Goal: Task Accomplishment & Management: Complete application form

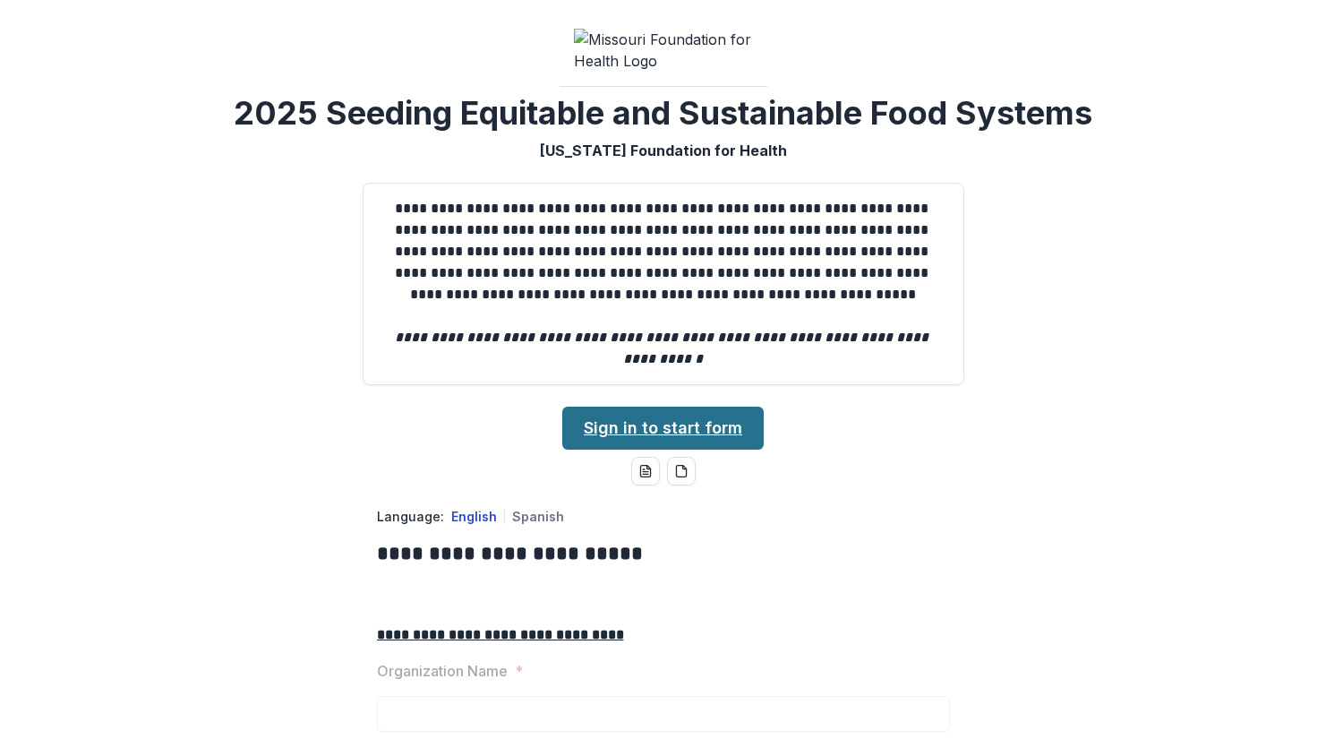
click at [625, 449] on link "Sign in to start form" at bounding box center [662, 427] width 201 height 43
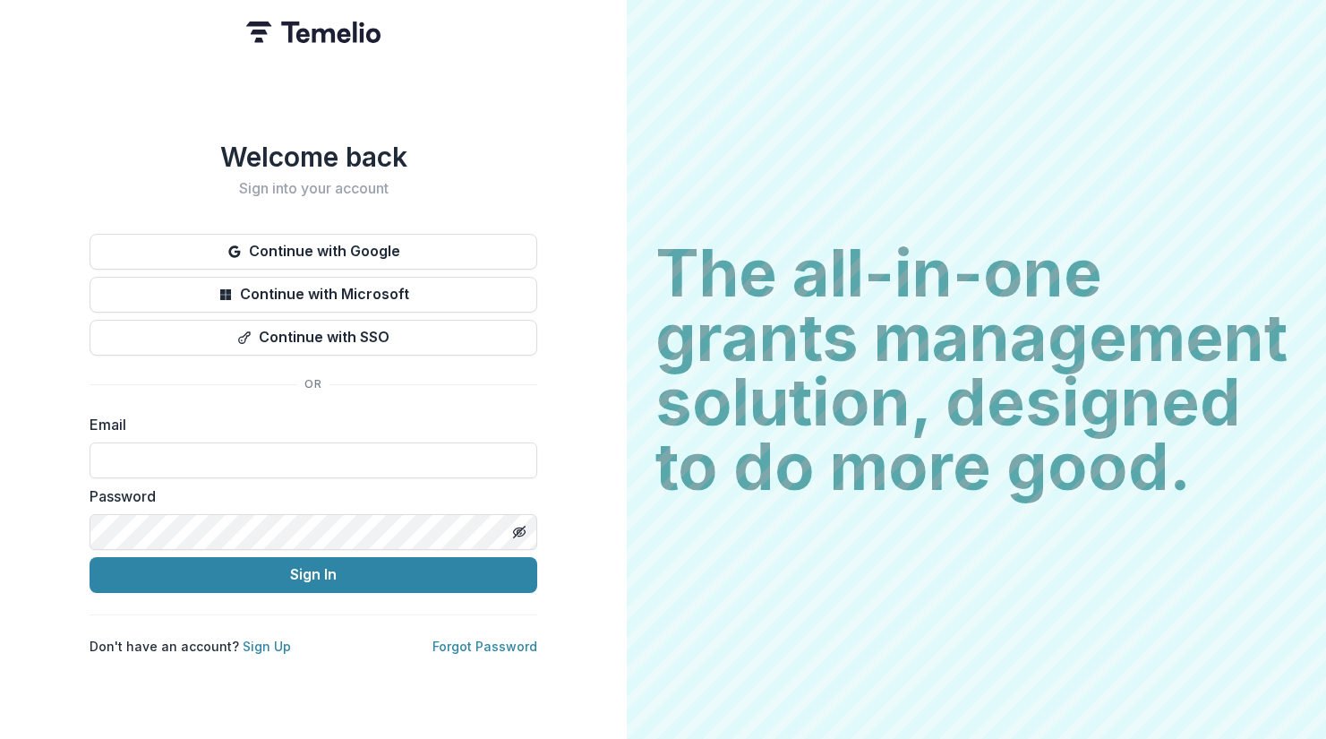
type input "**********"
click at [313, 567] on button "Sign In" at bounding box center [314, 575] width 448 height 36
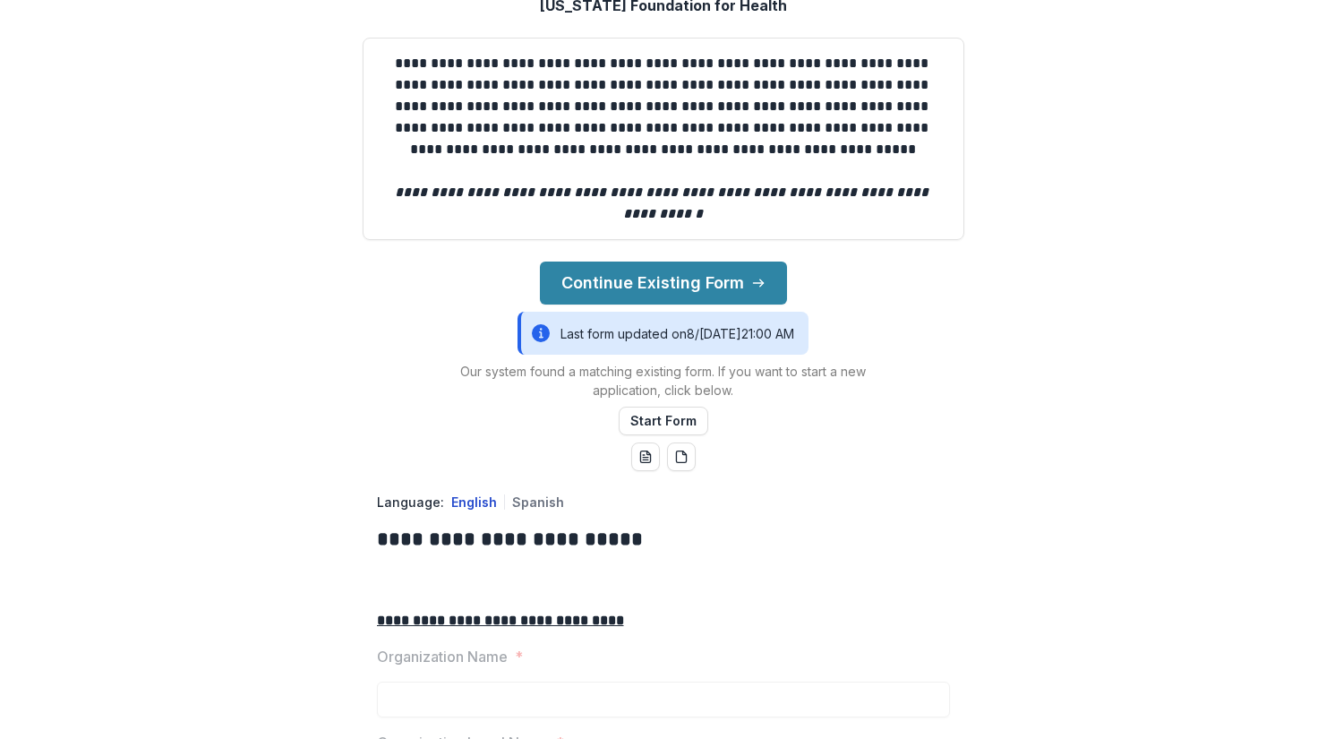
scroll to position [226, 0]
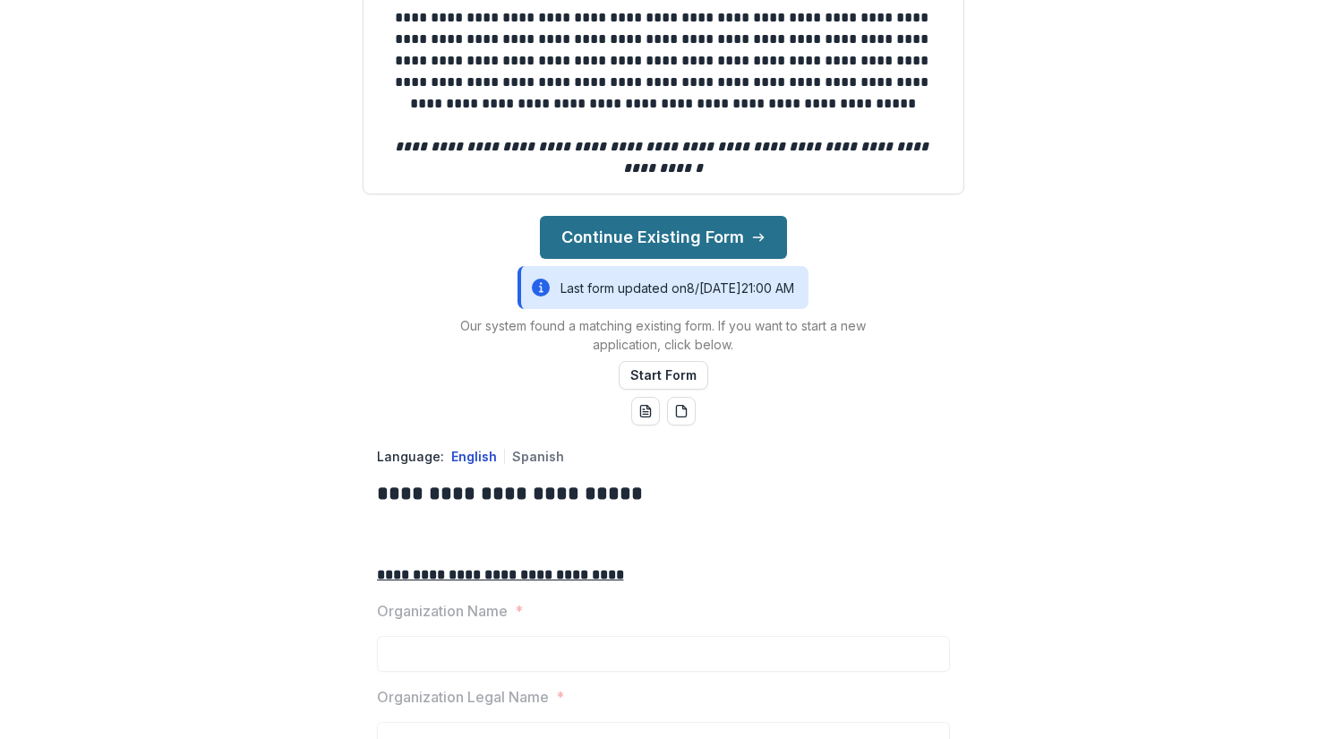
click at [589, 259] on button "Continue Existing Form" at bounding box center [663, 237] width 247 height 43
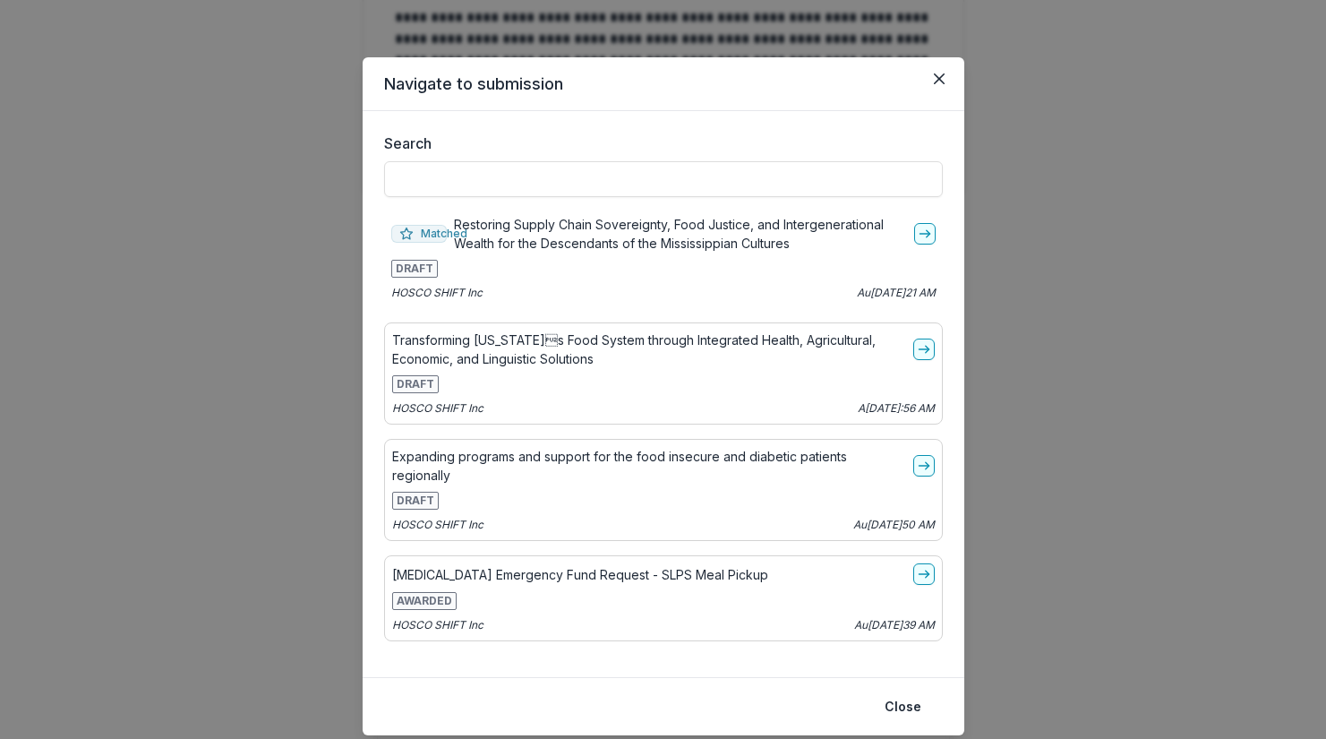
scroll to position [0, 0]
click at [918, 231] on icon "go-to" at bounding box center [925, 233] width 14 height 14
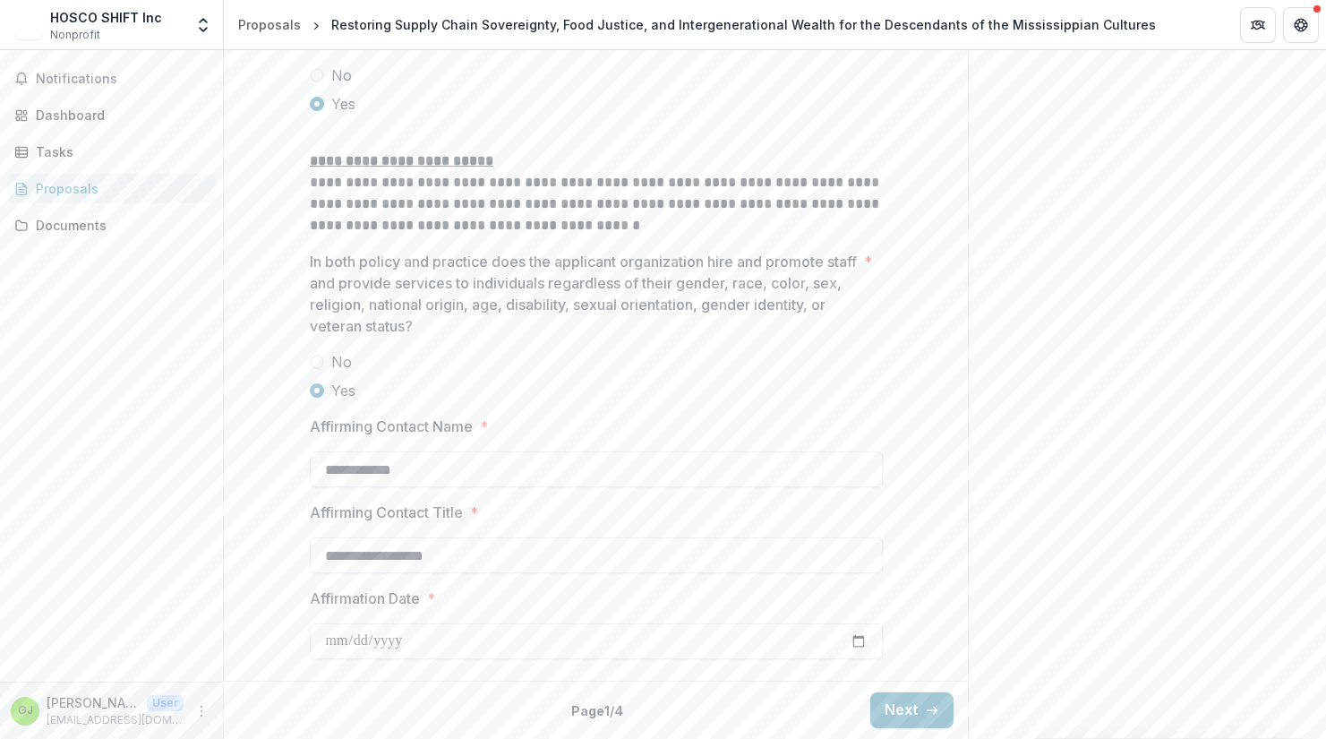
scroll to position [3061, 0]
click at [918, 713] on button "Next" at bounding box center [911, 710] width 83 height 36
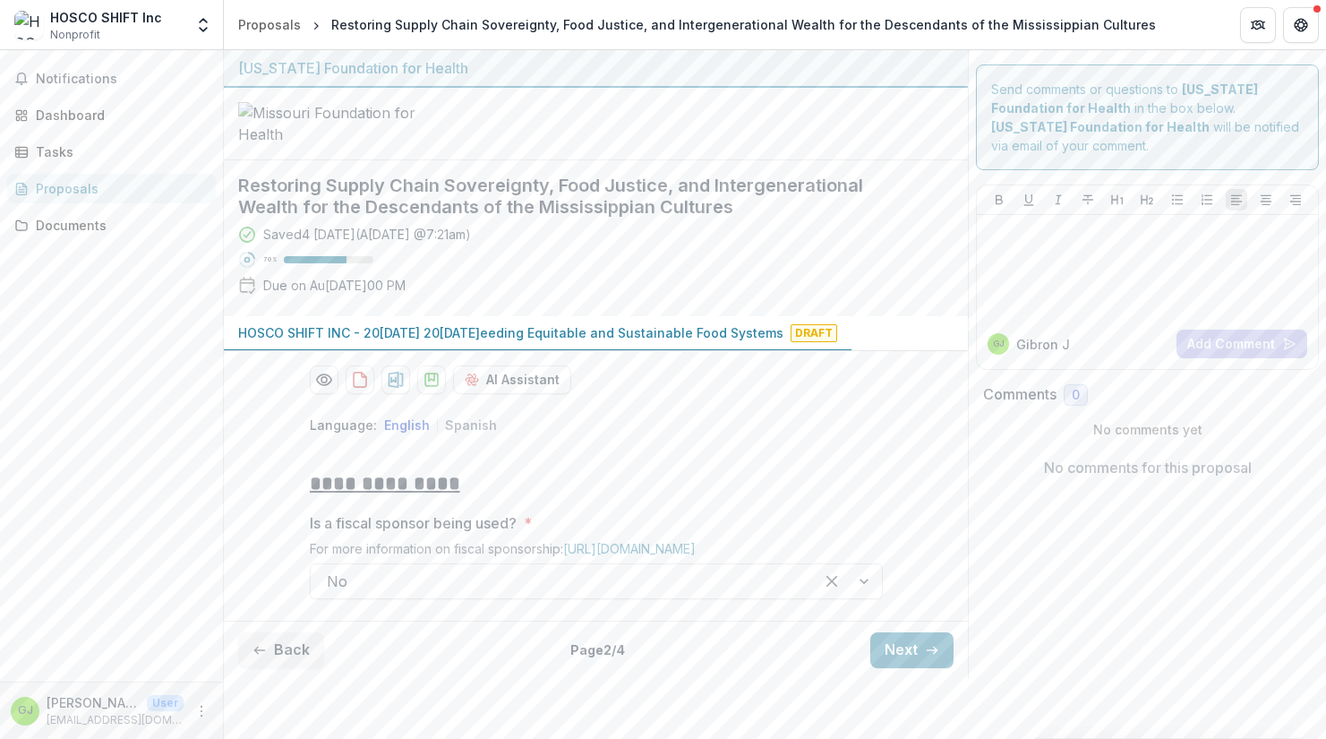
scroll to position [90, 0]
click at [913, 668] on button "Next" at bounding box center [911, 650] width 83 height 36
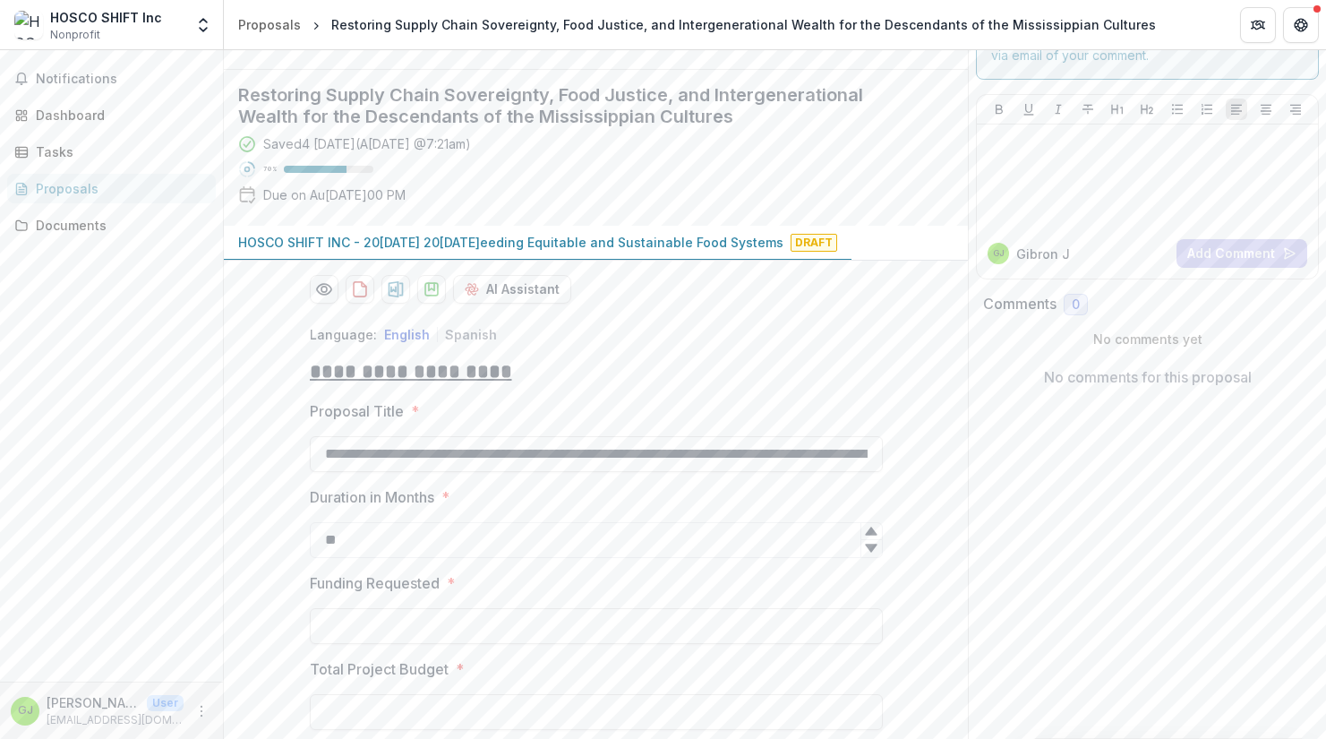
type input "**********"
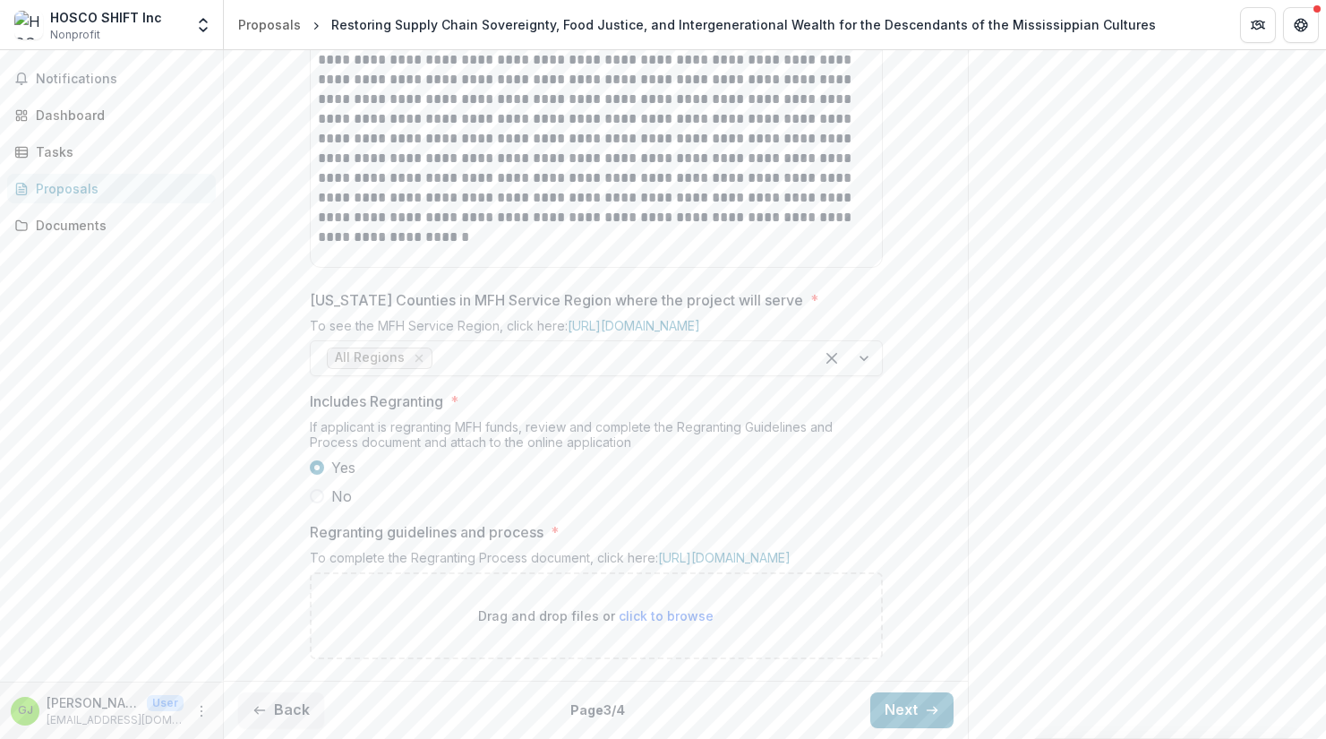
scroll to position [1079, 0]
click at [724, 550] on link "https://mffh.org/wp-content/uploads/2023/10/MFH-Regranting-Guidelines.docx" at bounding box center [724, 557] width 132 height 15
click at [891, 713] on button "Next" at bounding box center [911, 710] width 83 height 36
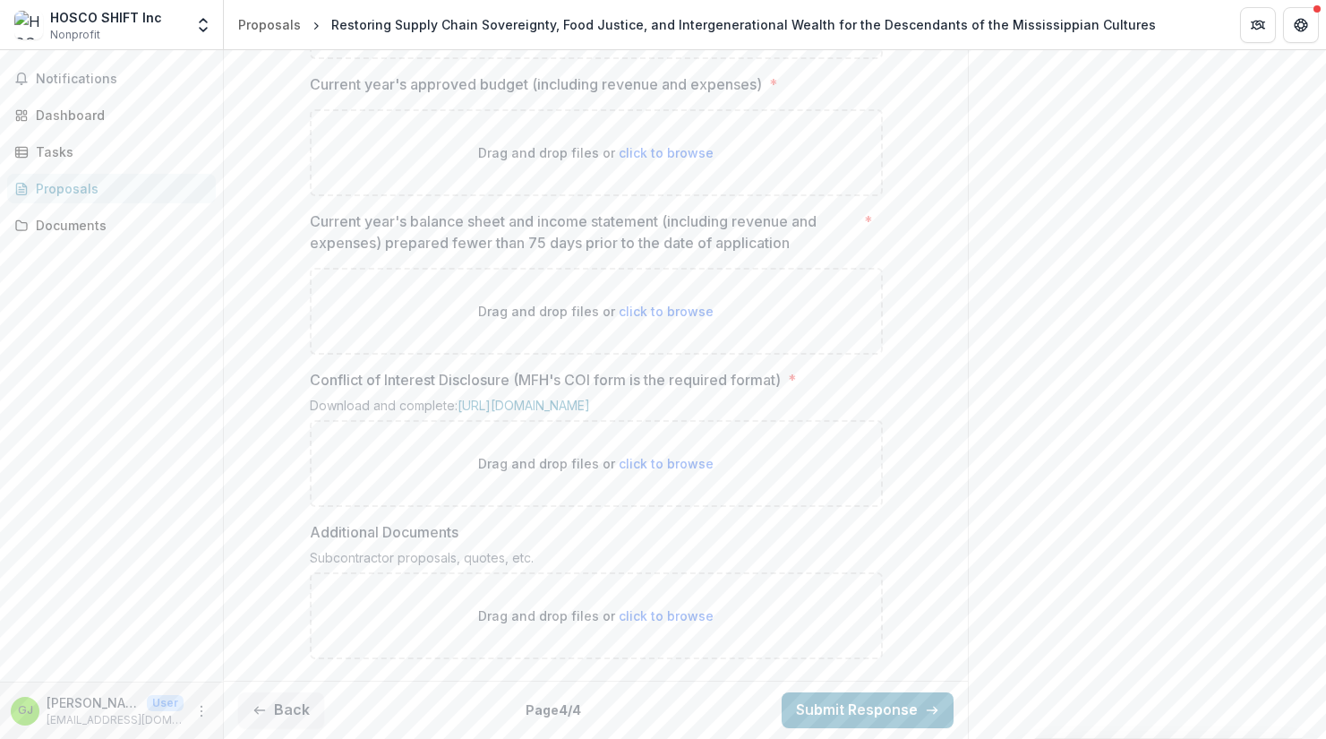
scroll to position [1620, 0]
click at [95, 236] on link "Documents" at bounding box center [111, 225] width 209 height 30
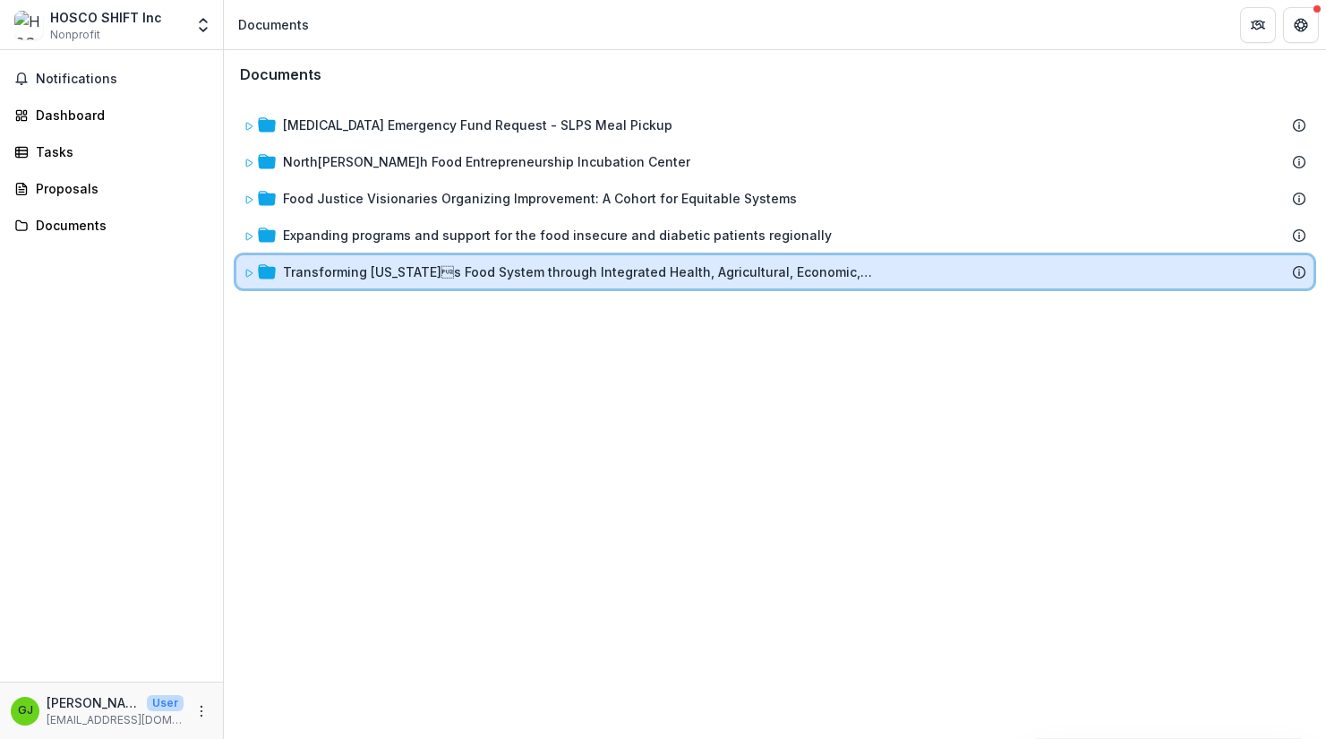
click at [251, 278] on icon at bounding box center [248, 273] width 11 height 11
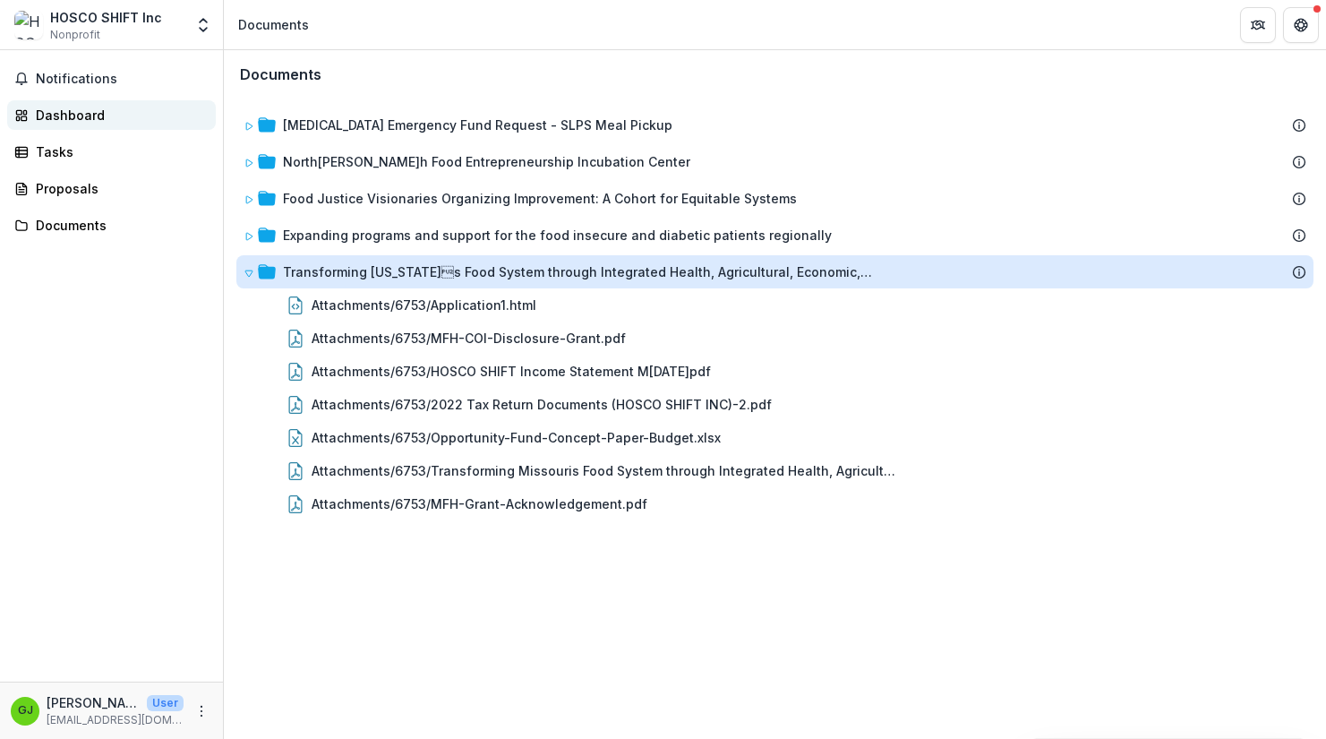
click at [65, 117] on div "Dashboard" at bounding box center [119, 115] width 166 height 19
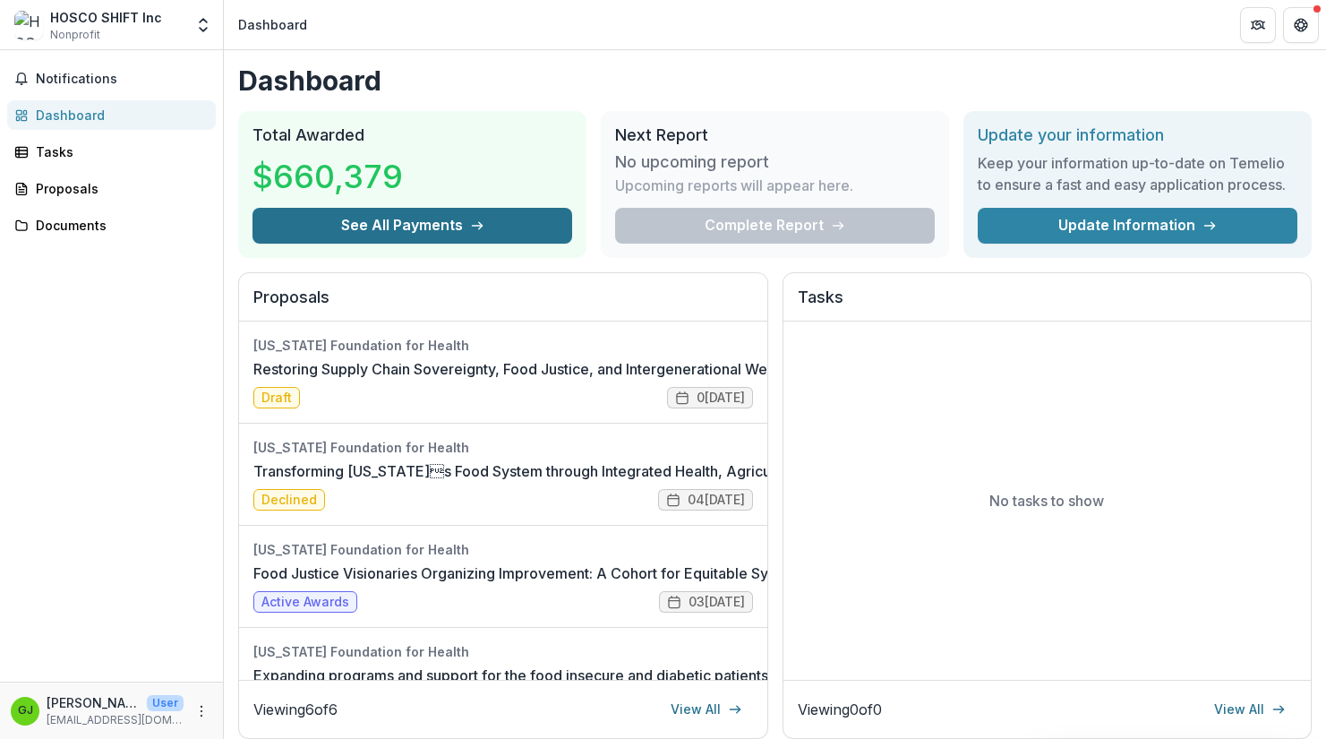
click at [512, 226] on button "See All Payments" at bounding box center [412, 226] width 320 height 36
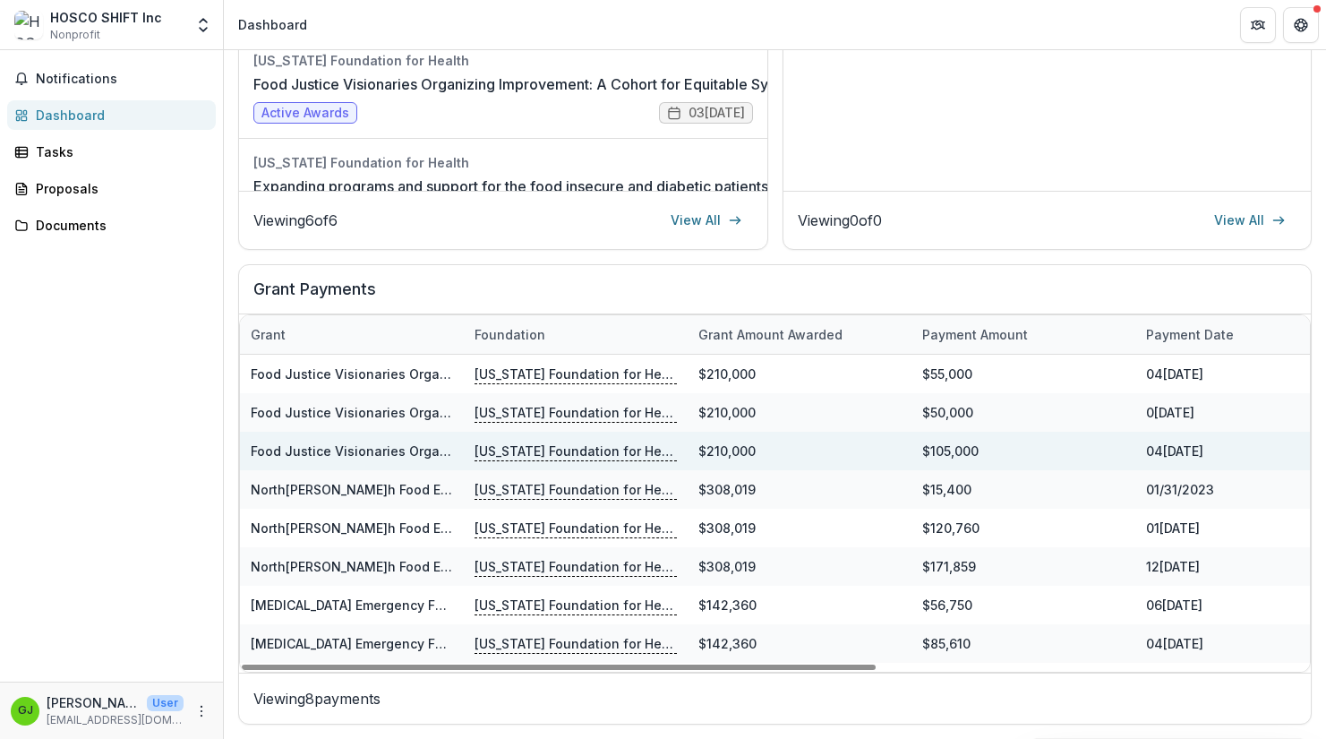
scroll to position [487, 0]
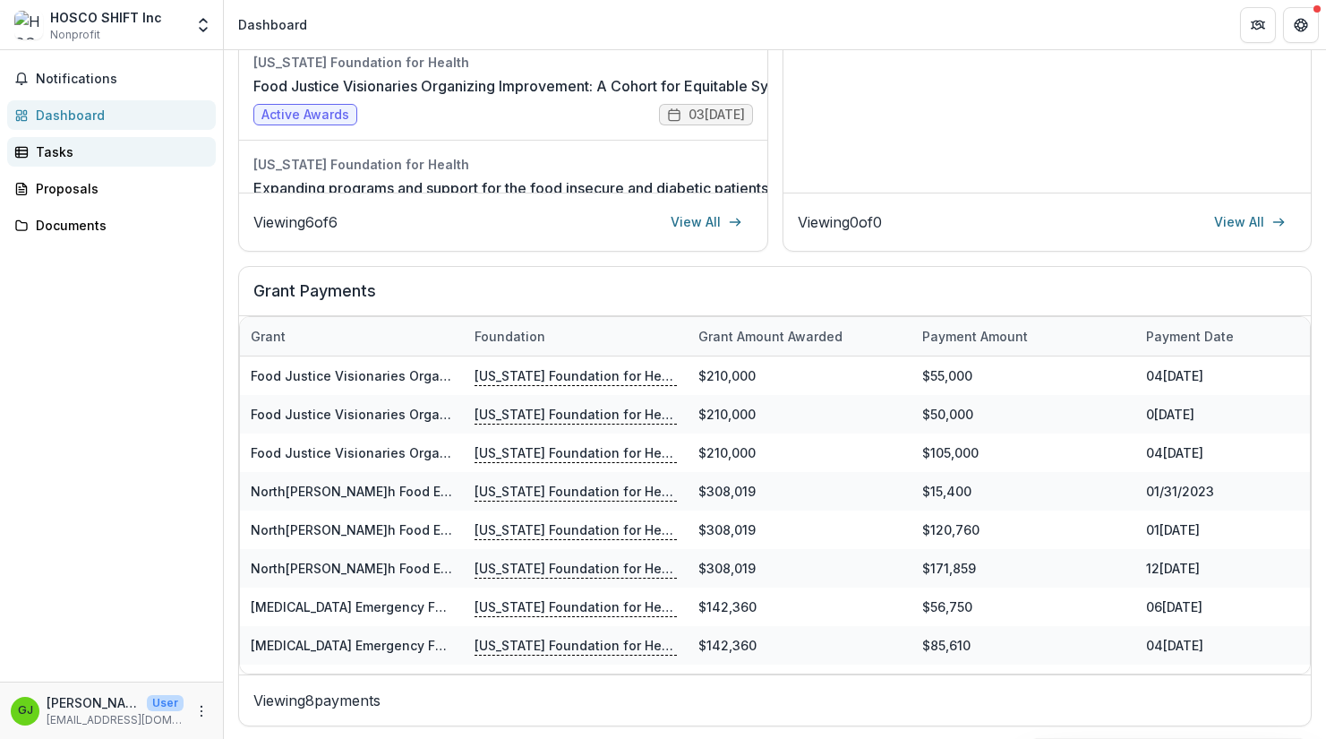
click at [56, 161] on link "Tasks" at bounding box center [111, 152] width 209 height 30
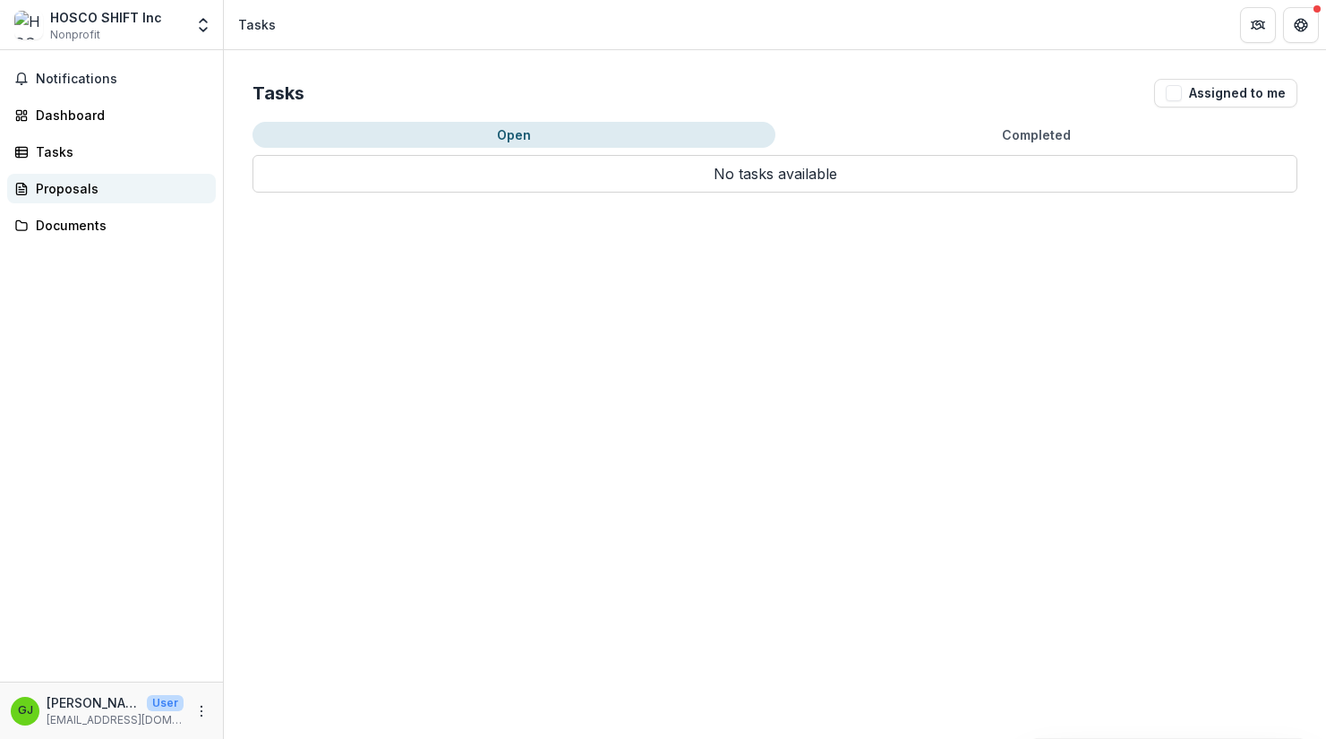
click at [61, 191] on div "Proposals" at bounding box center [119, 188] width 166 height 19
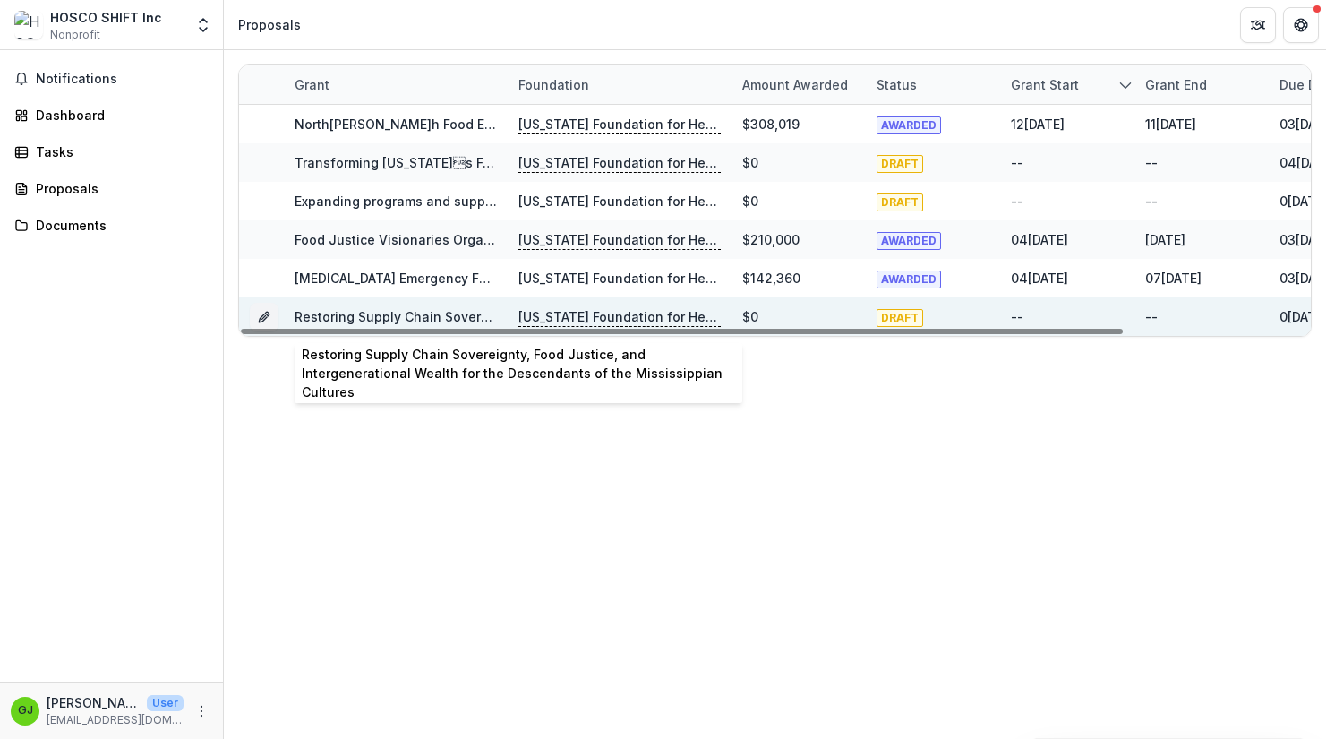
click at [482, 314] on link "Restoring Supply Chain Sovereignty, Food Justice, and Intergenerational Wealth …" at bounding box center [707, 316] width 824 height 15
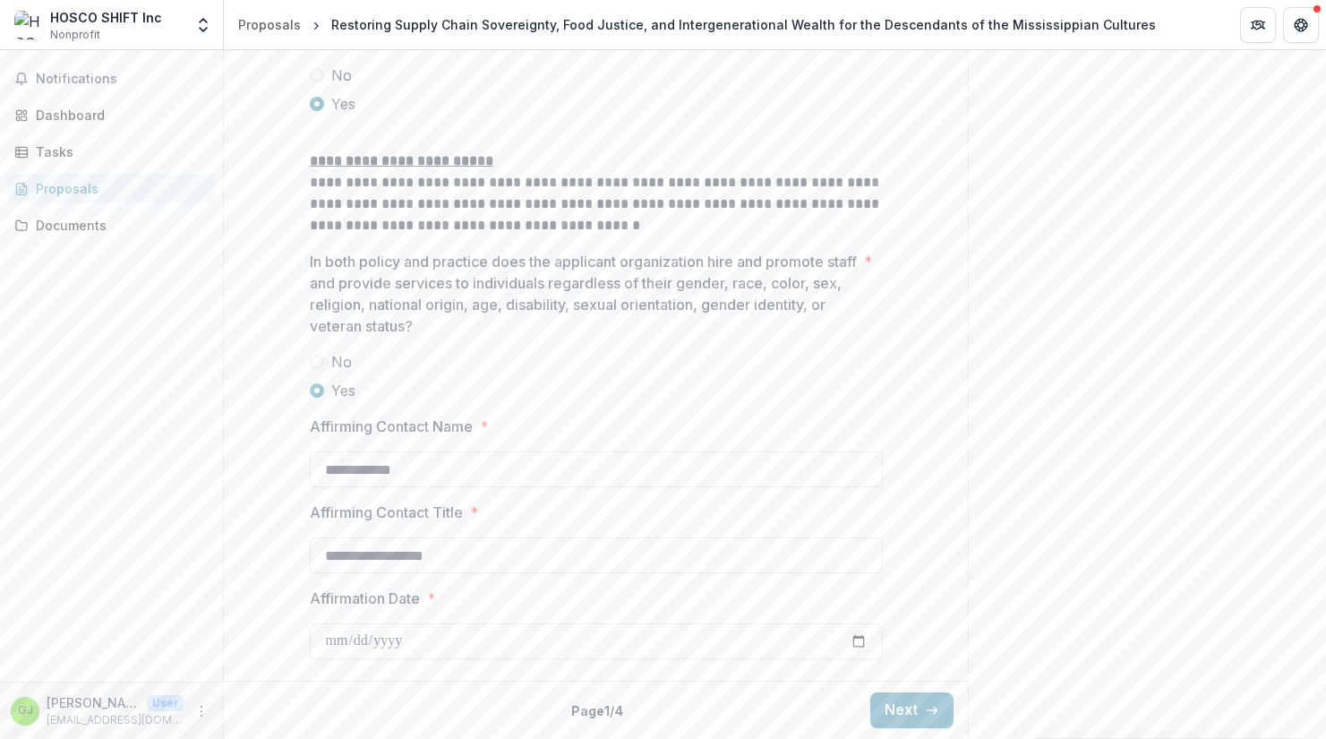
scroll to position [3061, 0]
click at [907, 712] on button "Next" at bounding box center [911, 710] width 83 height 36
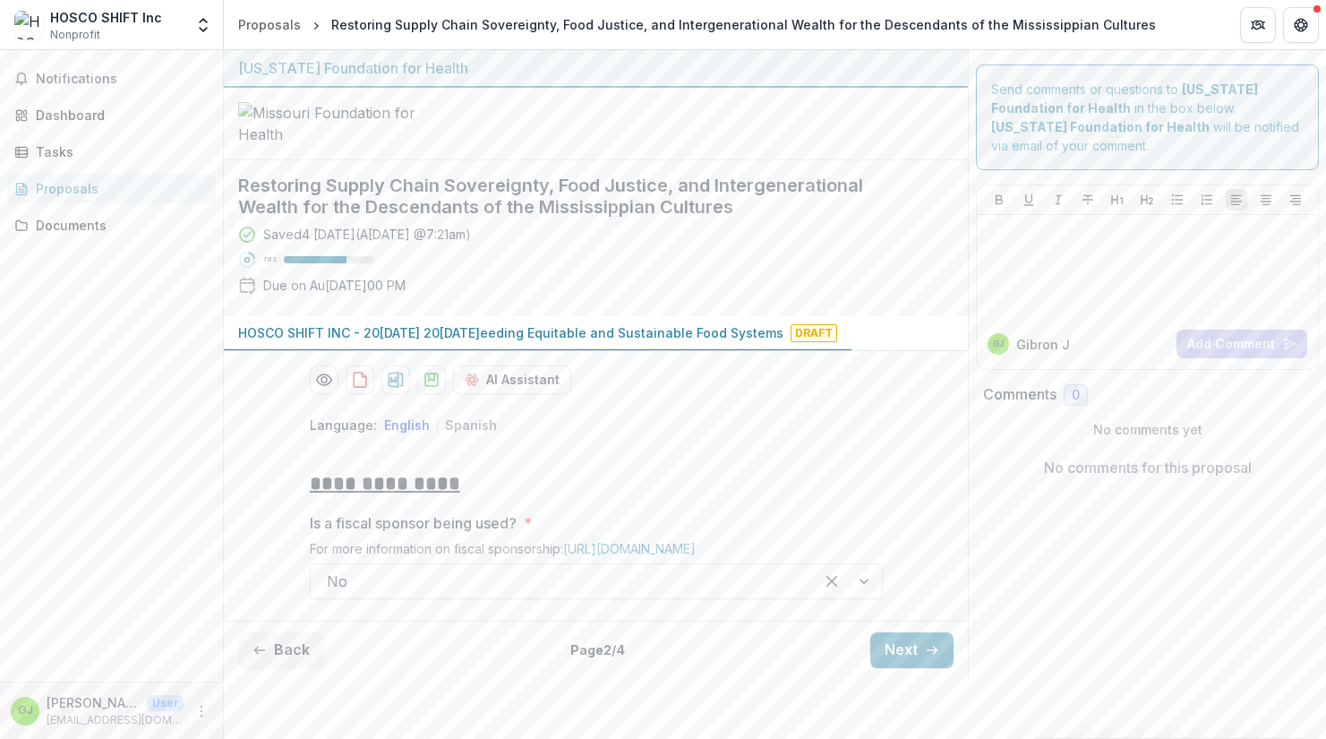
scroll to position [90, 0]
click at [902, 668] on button "Next" at bounding box center [911, 650] width 83 height 36
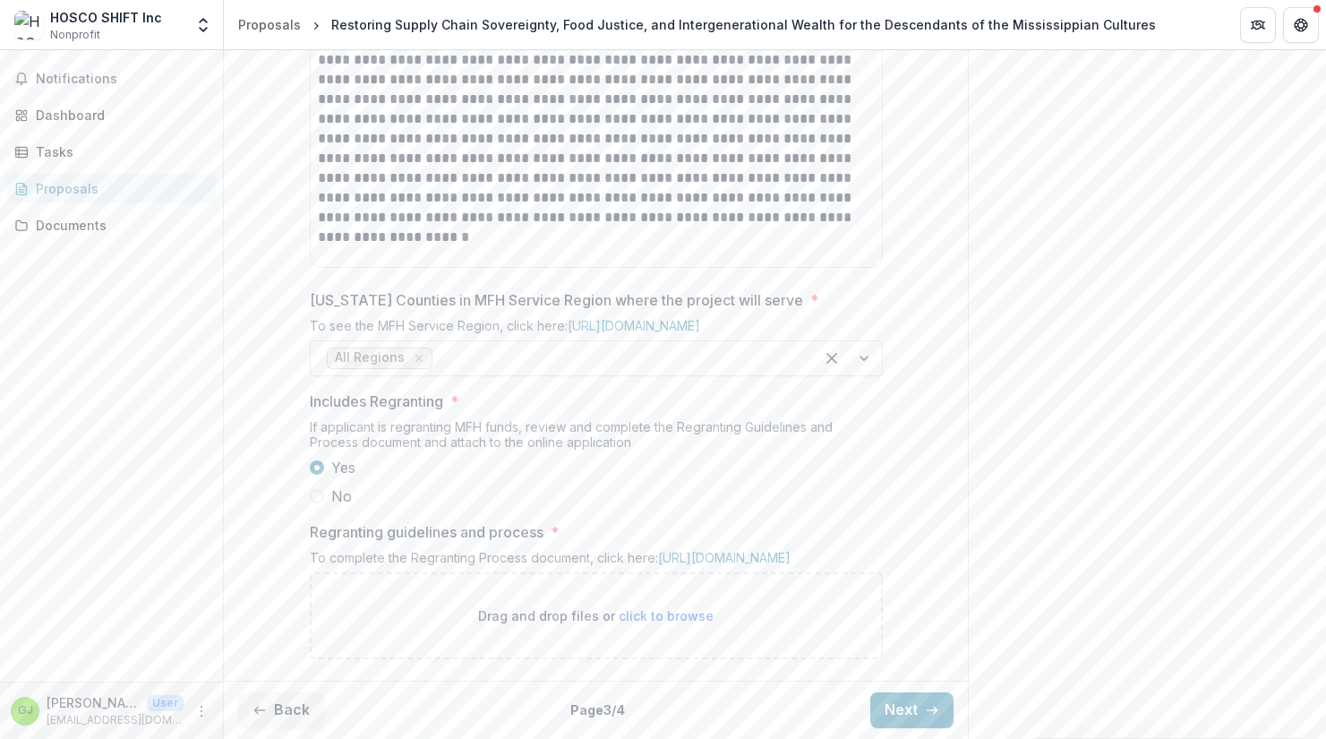
scroll to position [1079, 0]
click at [909, 708] on button "Next" at bounding box center [911, 710] width 83 height 36
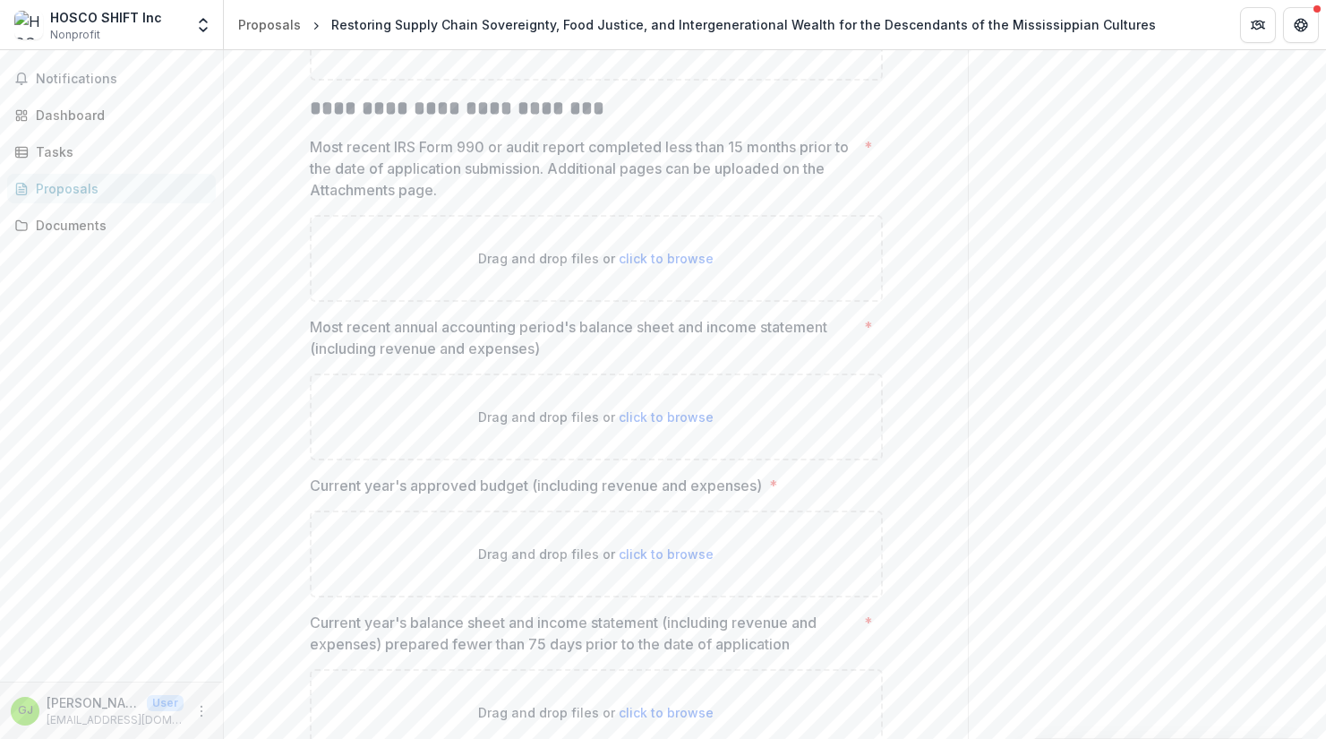
click at [667, 45] on span "click to browse" at bounding box center [666, 37] width 95 height 15
click at [655, 45] on span "click to browse" at bounding box center [666, 37] width 95 height 15
click at [672, 45] on span "click to browse" at bounding box center [666, 37] width 95 height 15
type input "**********"
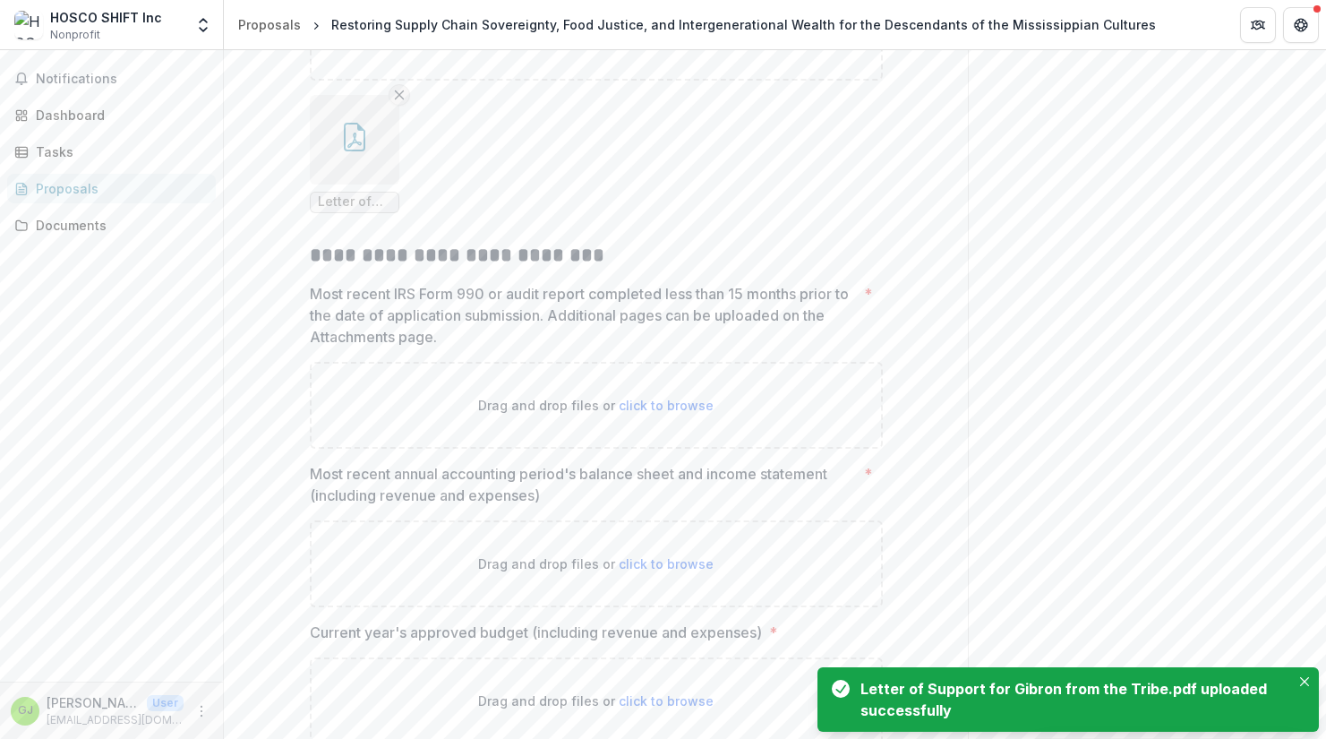
click at [397, 98] on line "Remove File" at bounding box center [399, 94] width 8 height 8
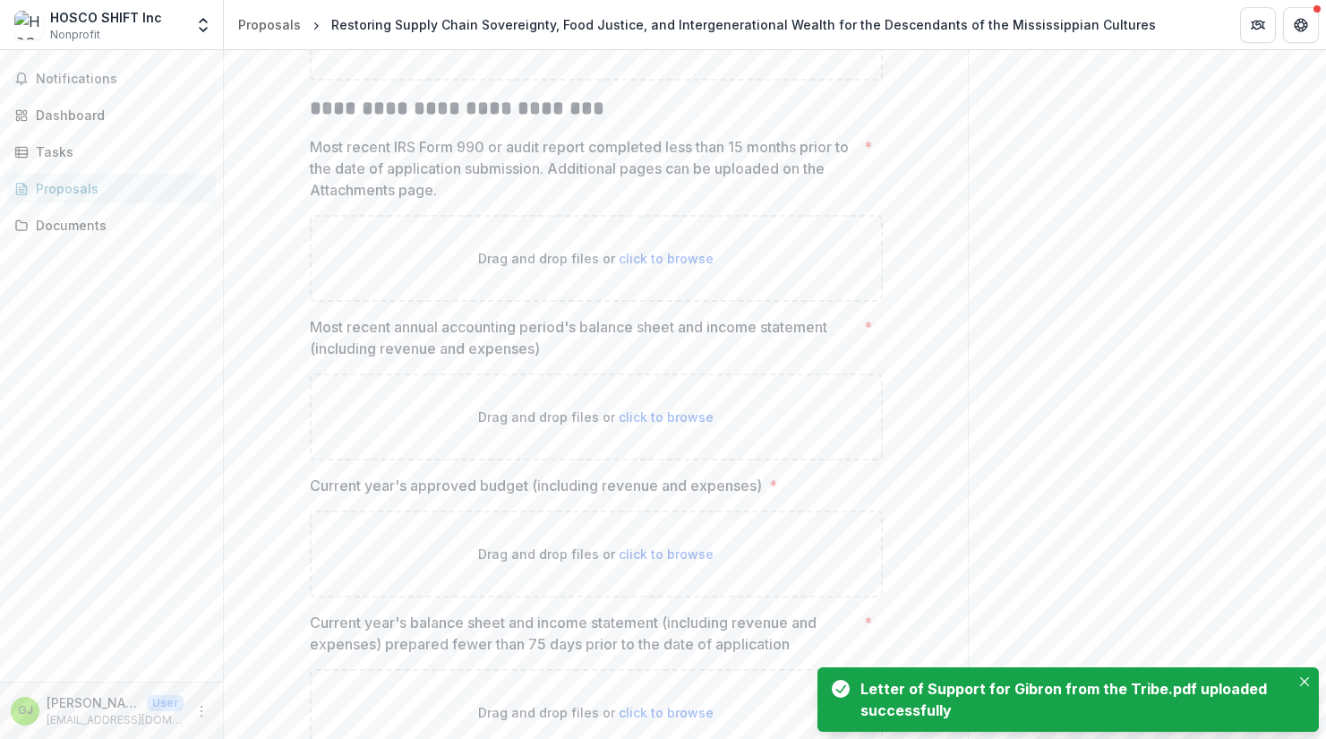
click at [645, 45] on span "click to browse" at bounding box center [666, 37] width 95 height 15
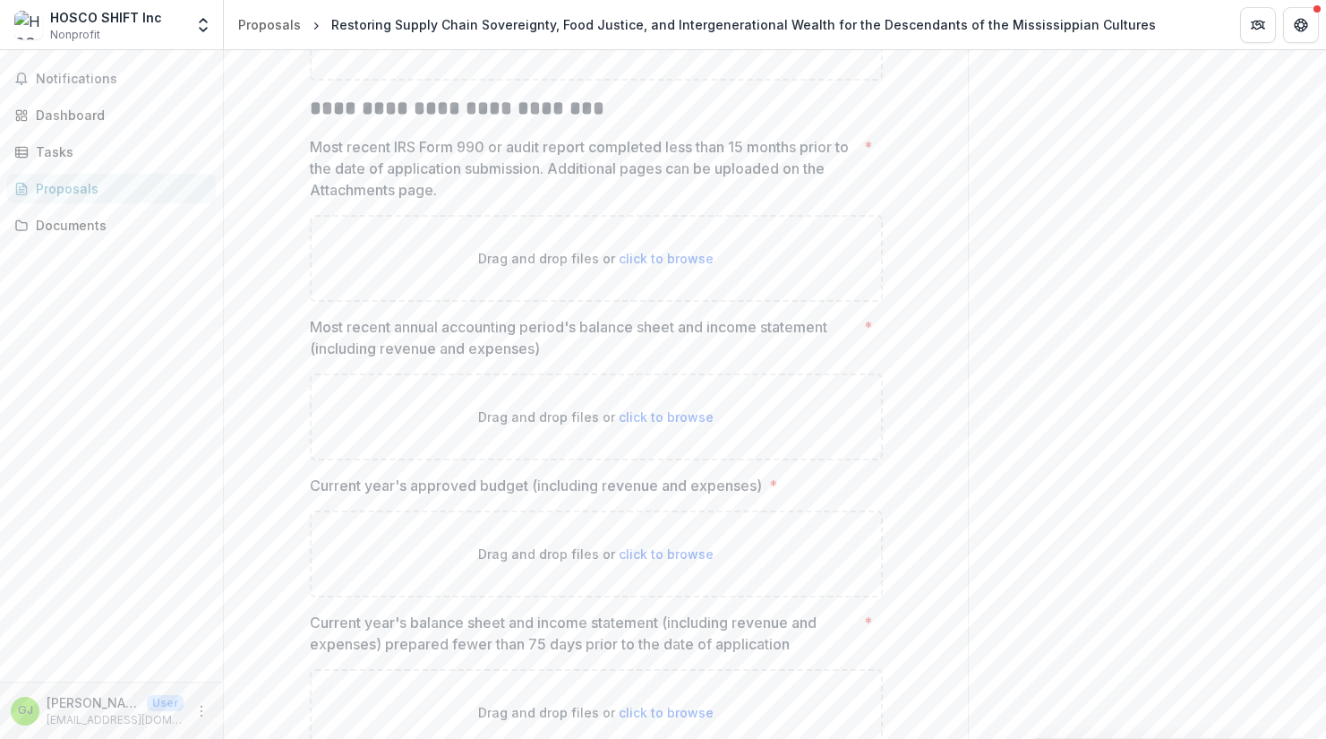
type input "**********"
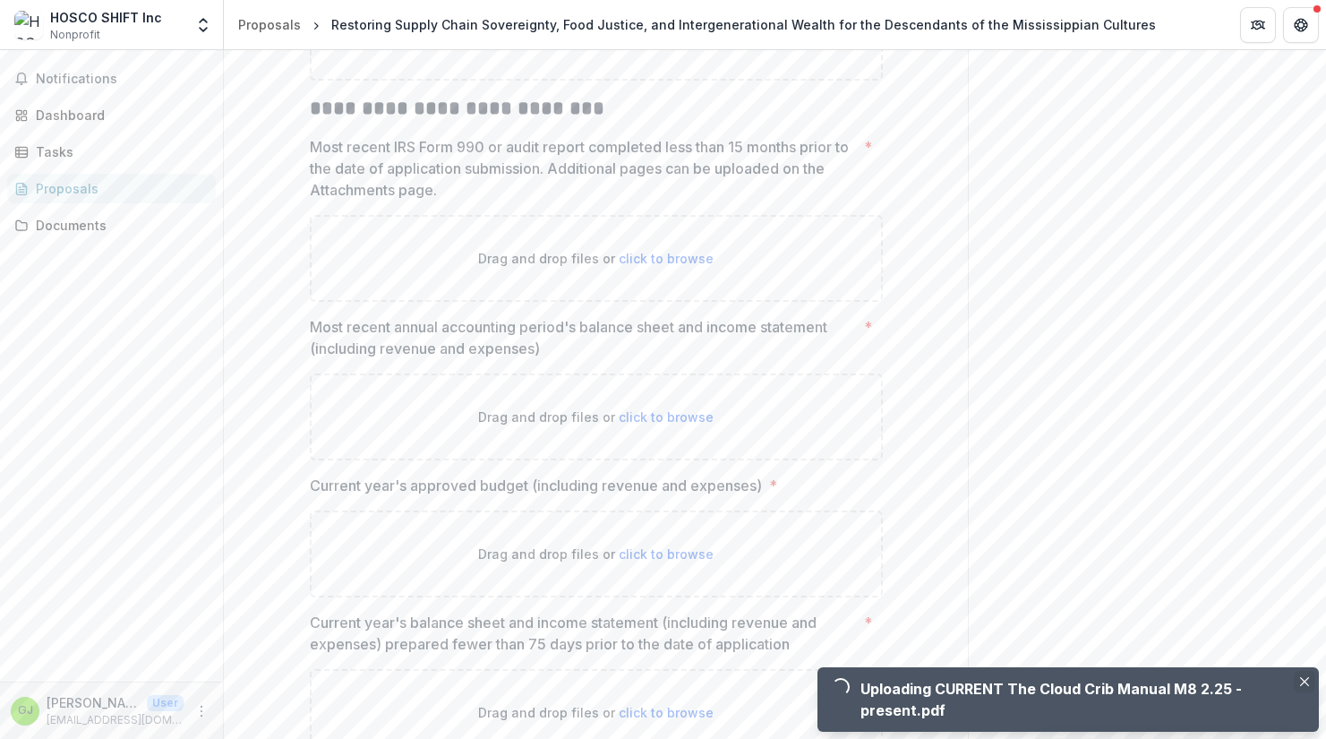
click at [1304, 682] on icon "Close" at bounding box center [1304, 681] width 9 height 9
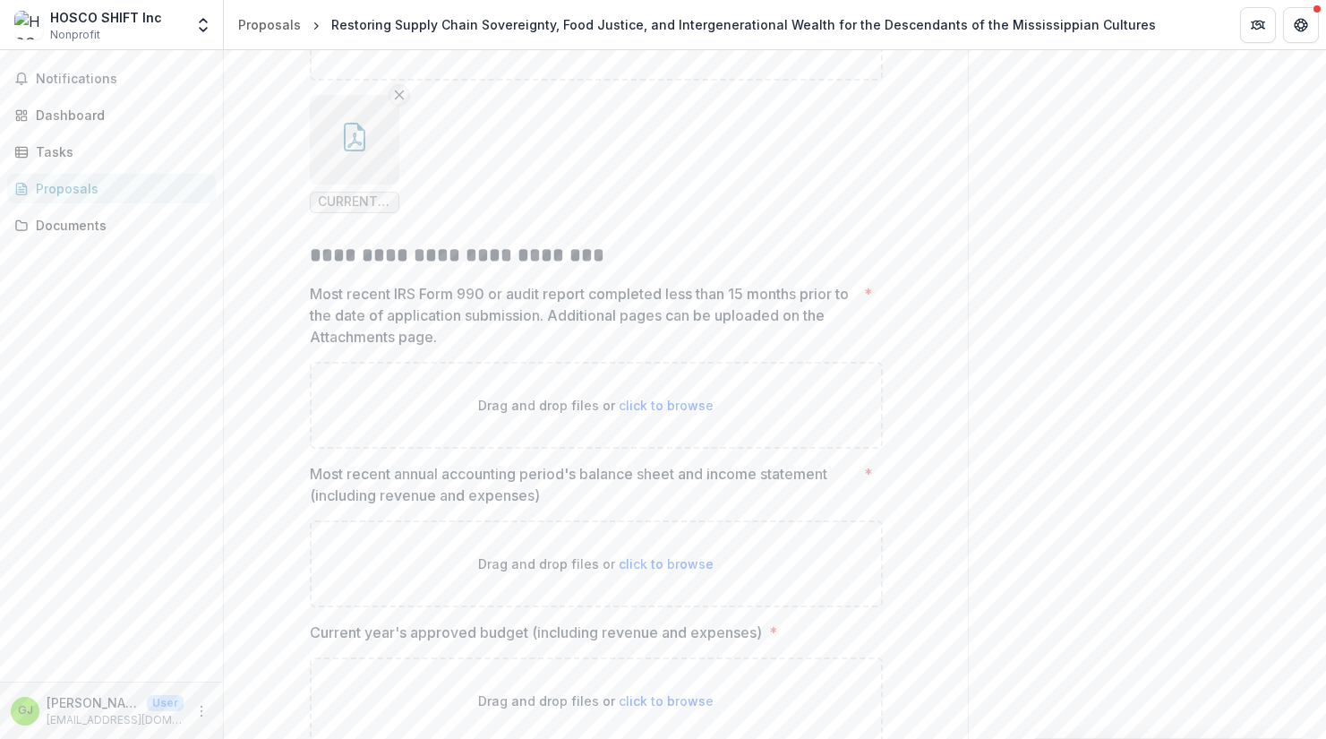
click at [395, 102] on icon "Remove File" at bounding box center [399, 95] width 14 height 14
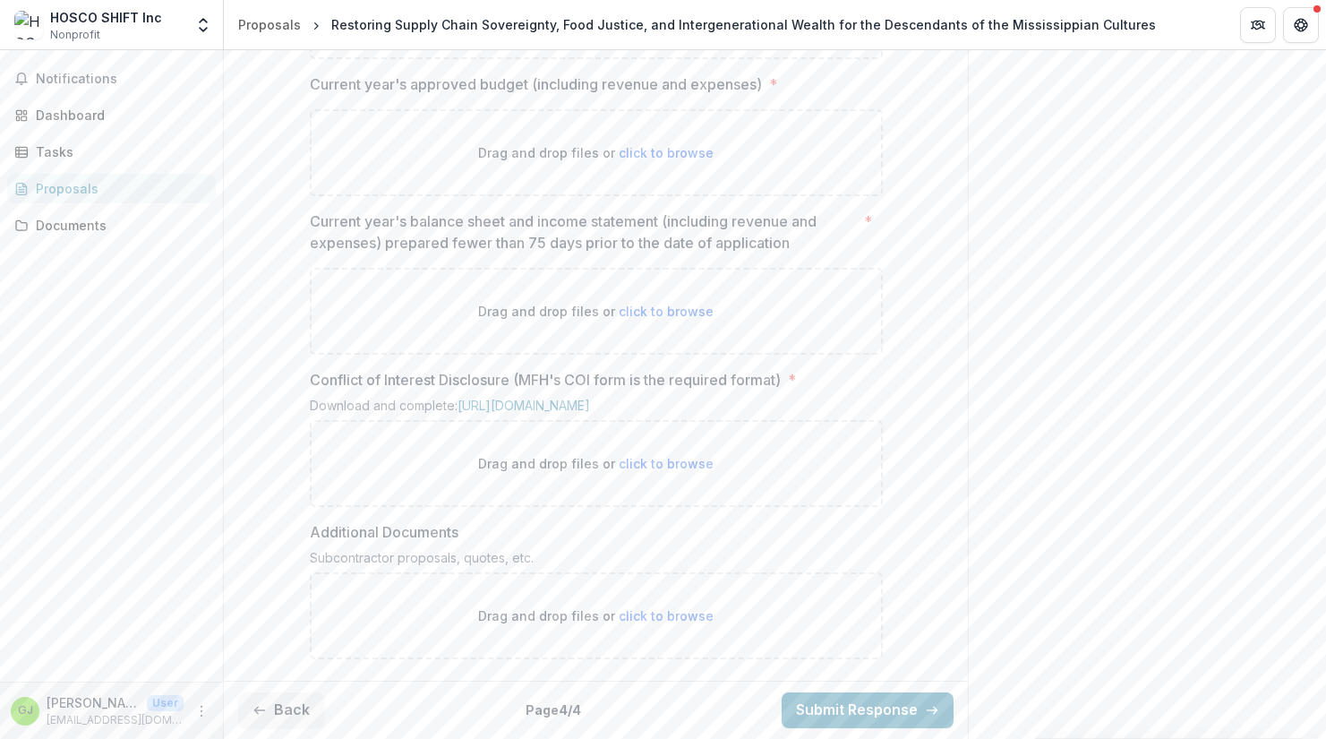
scroll to position [1742, 0]
click at [435, 501] on div "Drag and drop files or click to browse" at bounding box center [596, 463] width 573 height 87
click at [590, 413] on link "https://mffh.org/wp-content/uploads/2024/01/MFH-COI-Disclosure-Grant.pdf?mode=0…" at bounding box center [523, 404] width 132 height 15
click at [619, 471] on span "click to browse" at bounding box center [666, 463] width 95 height 15
type input "**********"
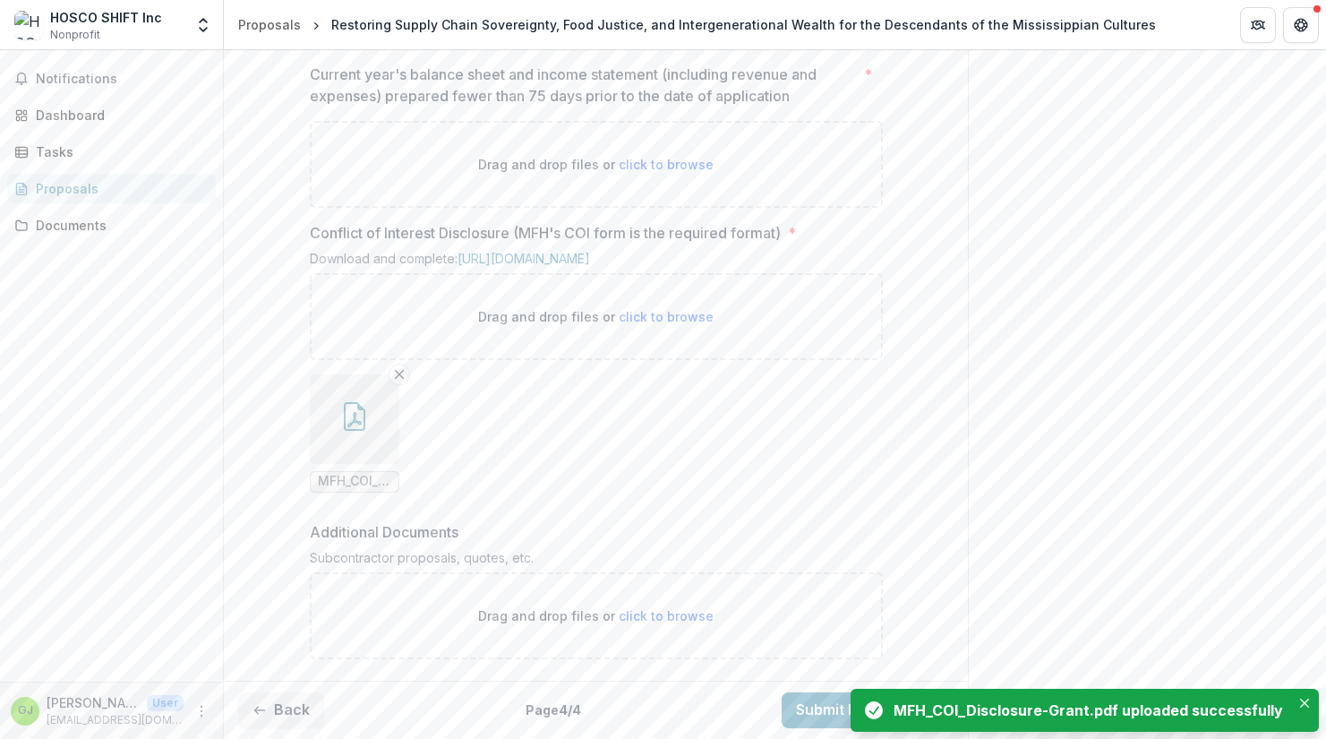
scroll to position [1939, 0]
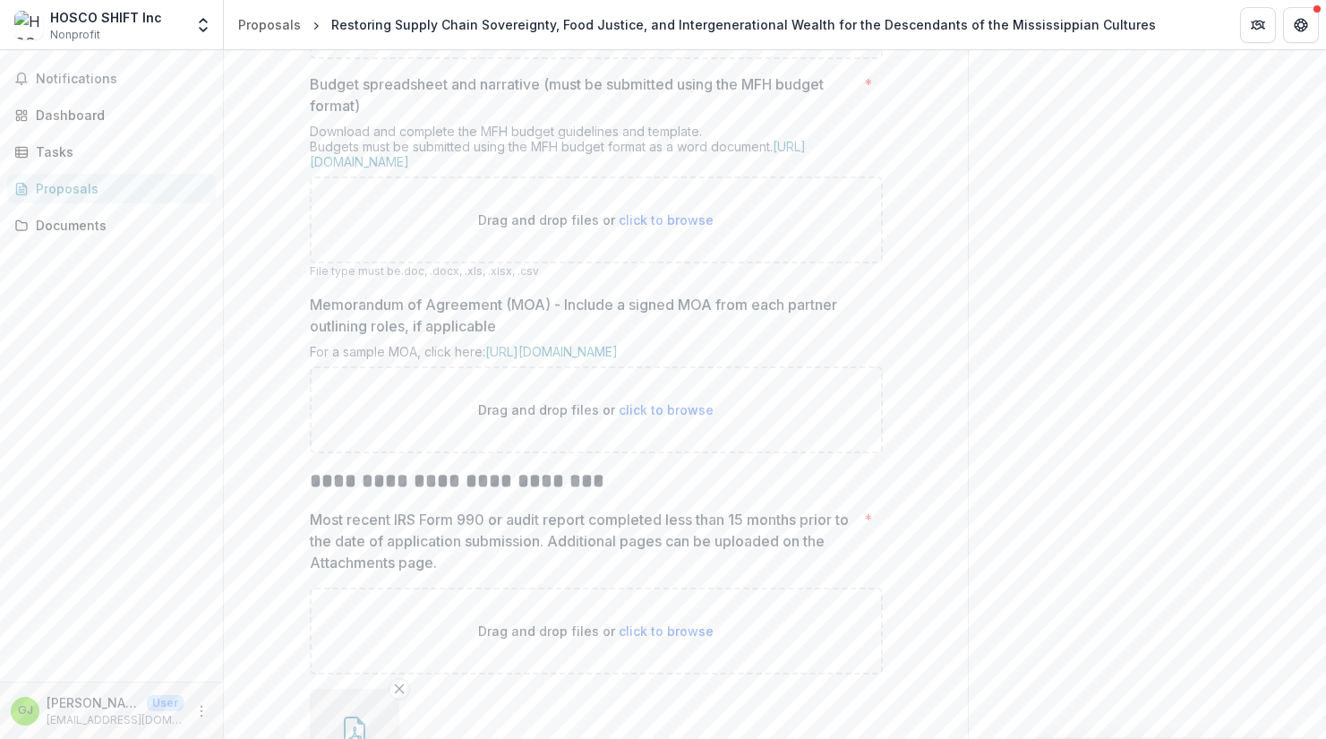
scroll to position [708, 0]
click at [661, 167] on link "https://mffh.org/the-foundation/grantees/funding-guidelines/#budget" at bounding box center [558, 152] width 496 height 30
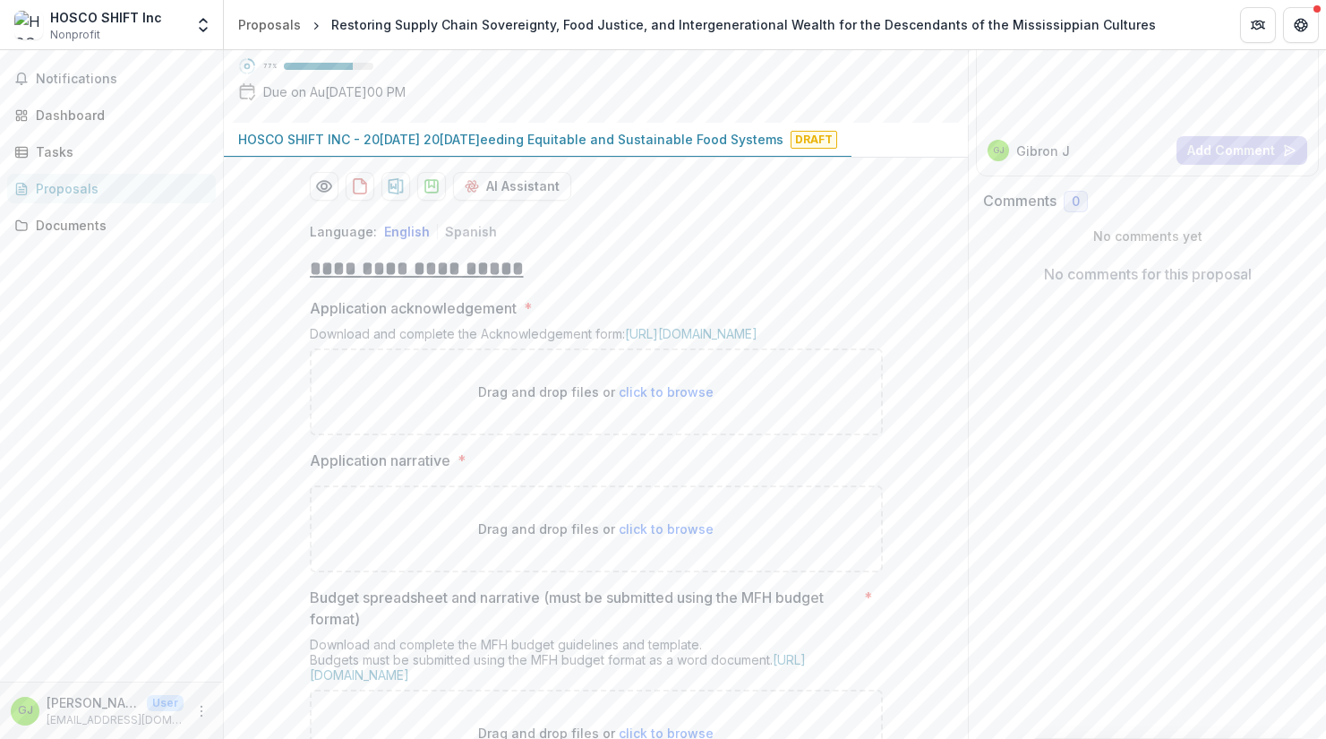
scroll to position [295, 0]
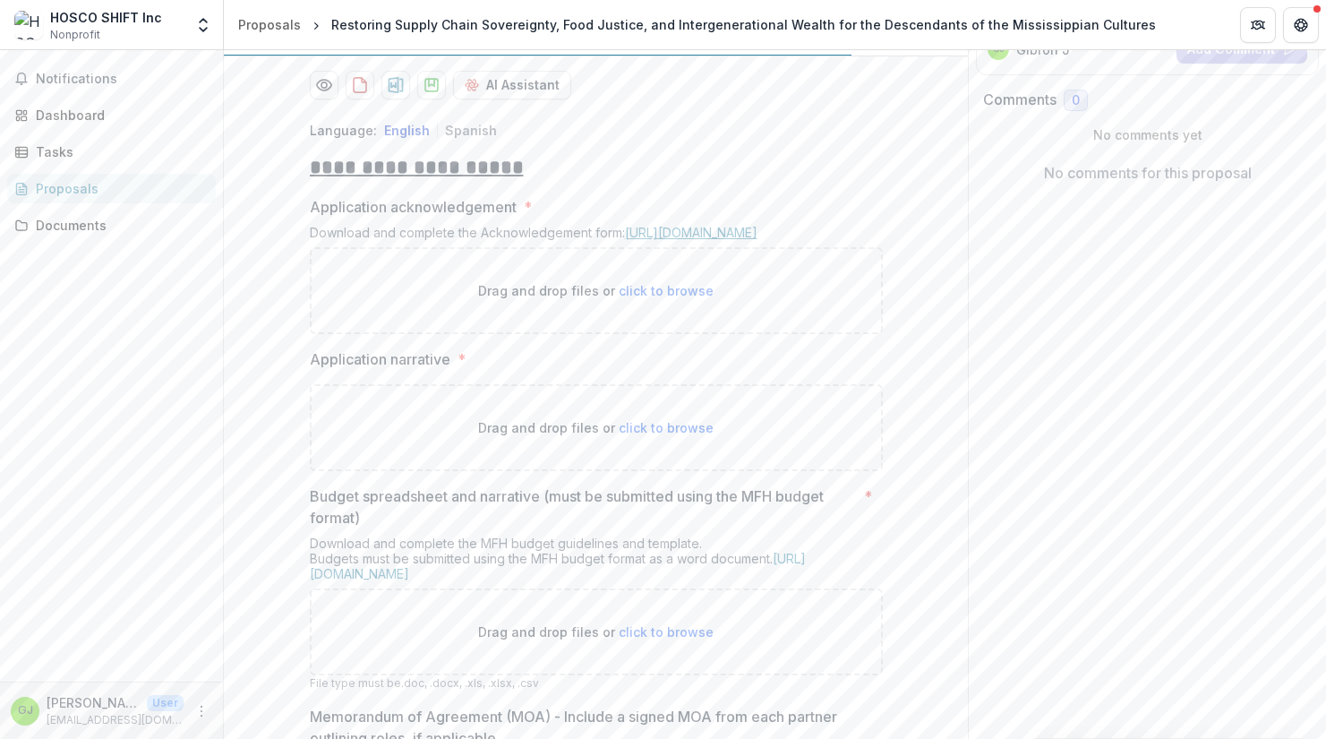
click at [706, 240] on link "https://mffh.org/wordpress/wp-content/uploads/2018/06/MFH-Grant-Acknowledgement…" at bounding box center [691, 232] width 132 height 15
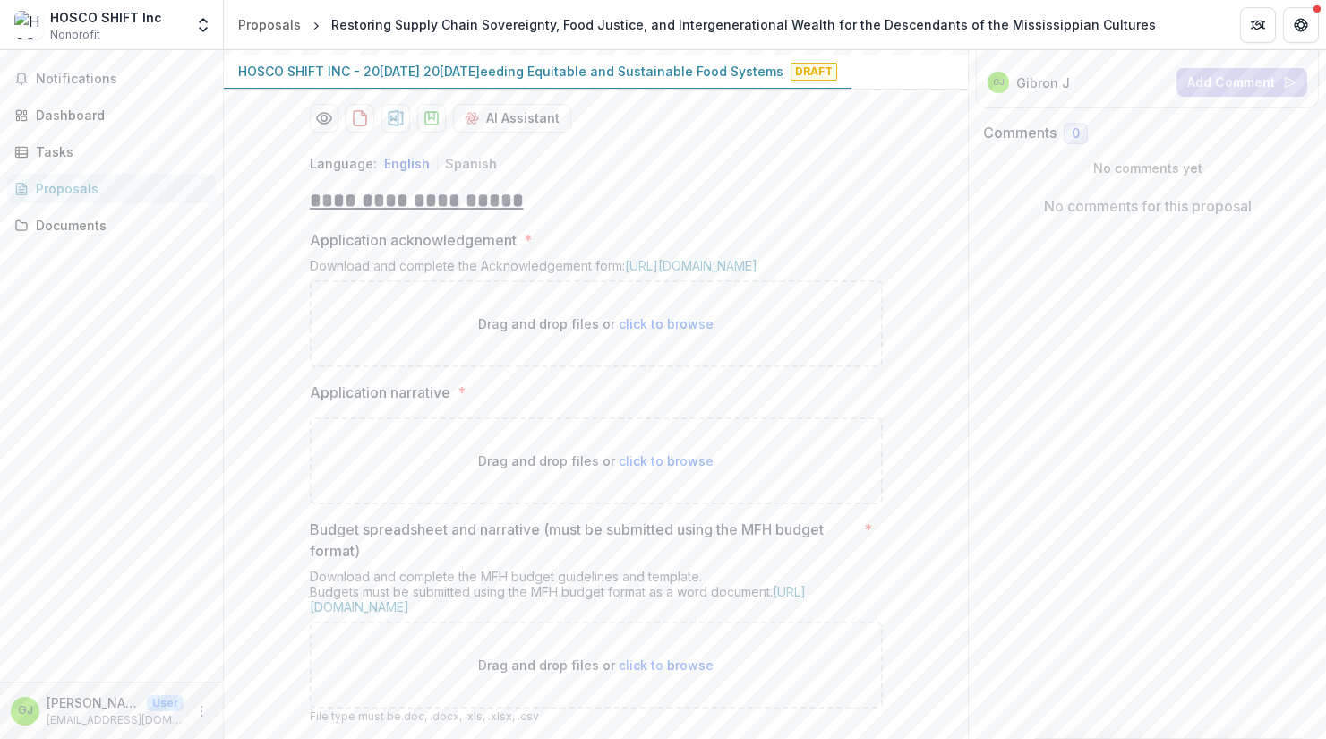
scroll to position [262, 0]
click at [575, 332] on p "Drag and drop files or click to browse" at bounding box center [595, 322] width 235 height 19
type input "**********"
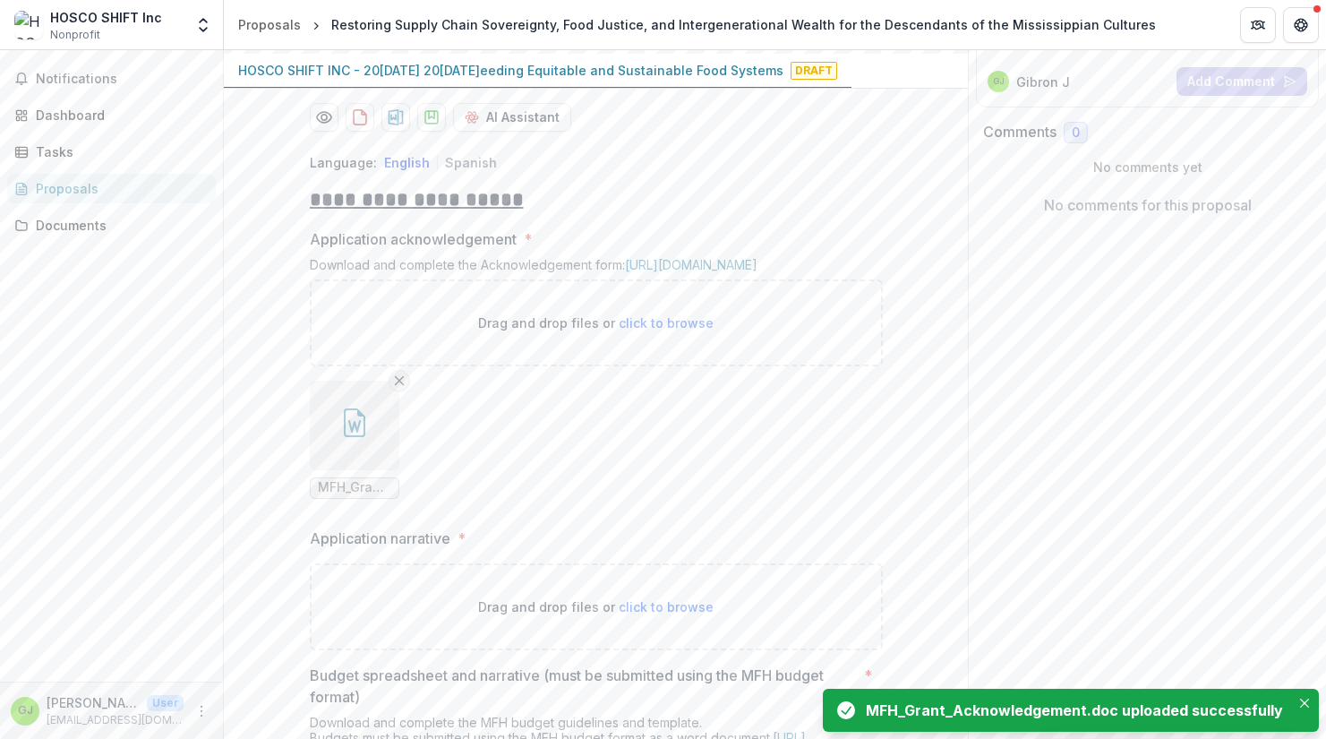
click at [397, 384] on line "Remove File" at bounding box center [399, 380] width 8 height 8
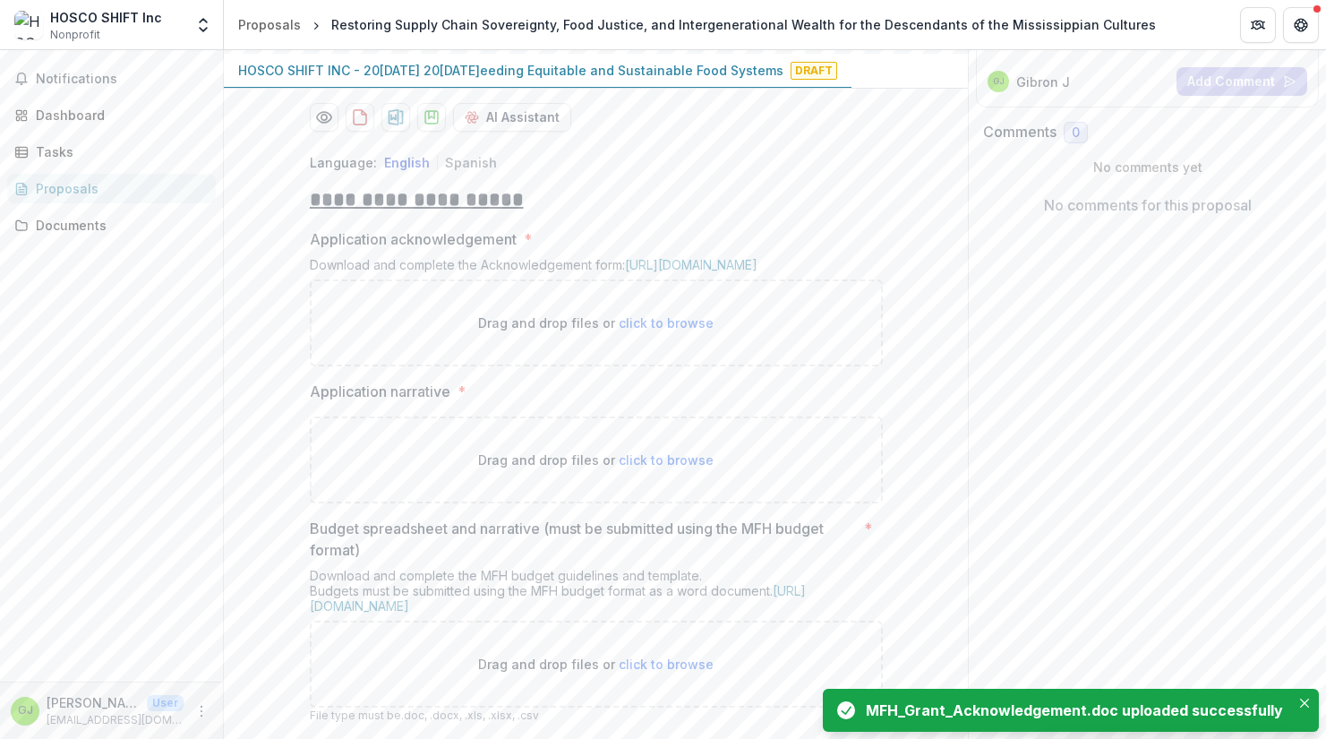
click at [662, 330] on span "click to browse" at bounding box center [666, 322] width 95 height 15
type input "**********"
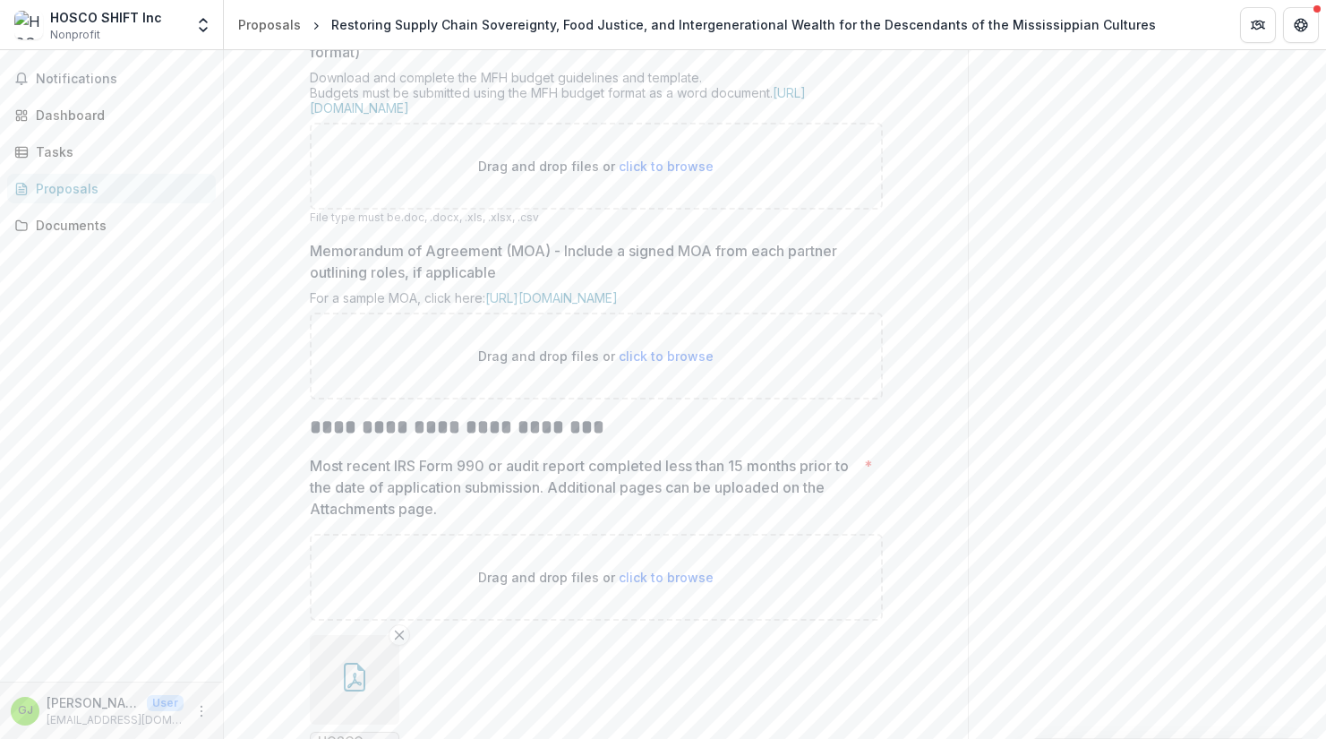
scroll to position [929, 0]
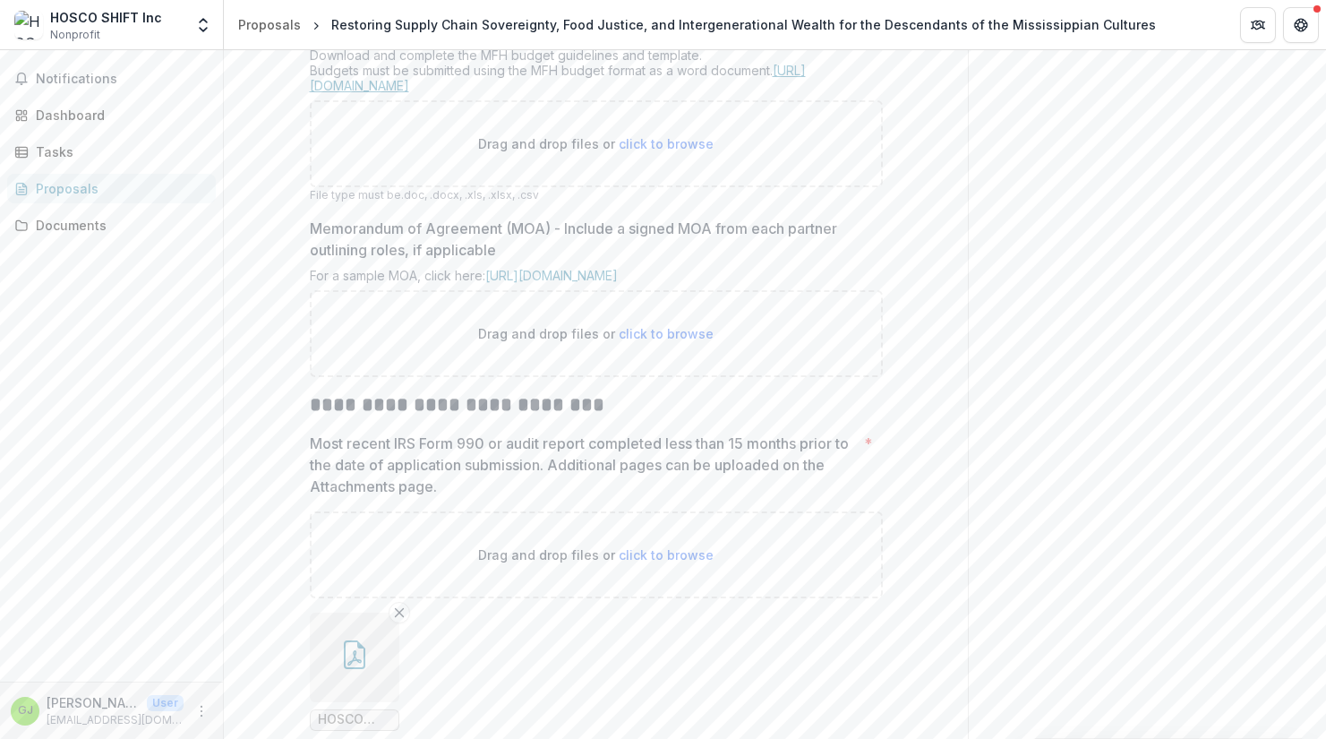
click at [602, 93] on link "https://mffh.org/the-foundation/grantees/funding-guidelines/#budget" at bounding box center [558, 78] width 496 height 30
